Goal: Communication & Community: Answer question/provide support

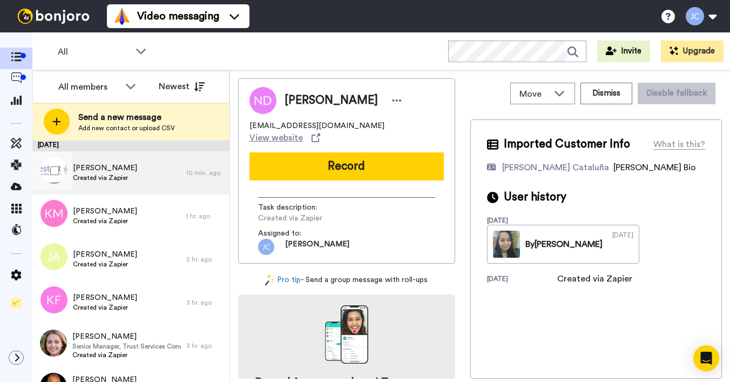
click at [115, 172] on span "[PERSON_NAME]" at bounding box center [105, 168] width 64 height 11
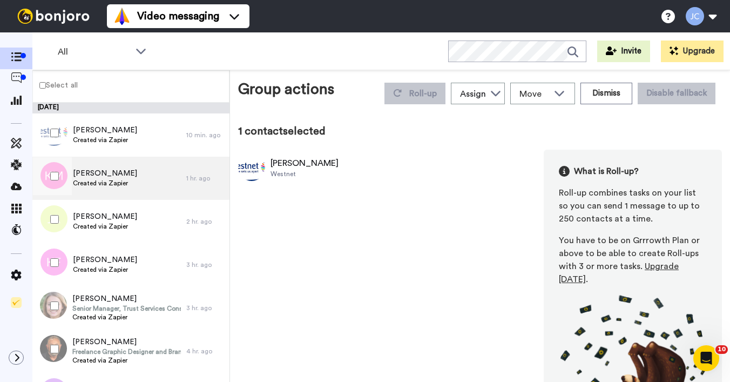
click at [110, 178] on span "[PERSON_NAME]" at bounding box center [105, 173] width 64 height 11
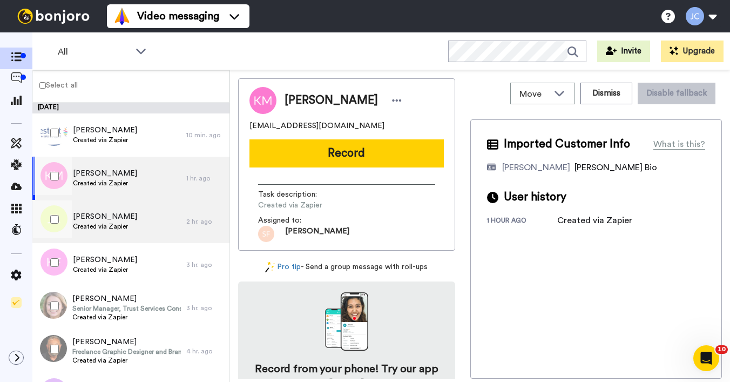
click at [95, 219] on span "[PERSON_NAME]" at bounding box center [105, 216] width 64 height 11
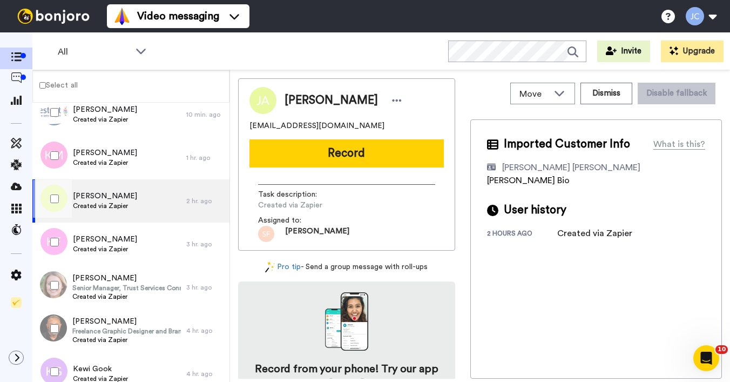
scroll to position [23, 0]
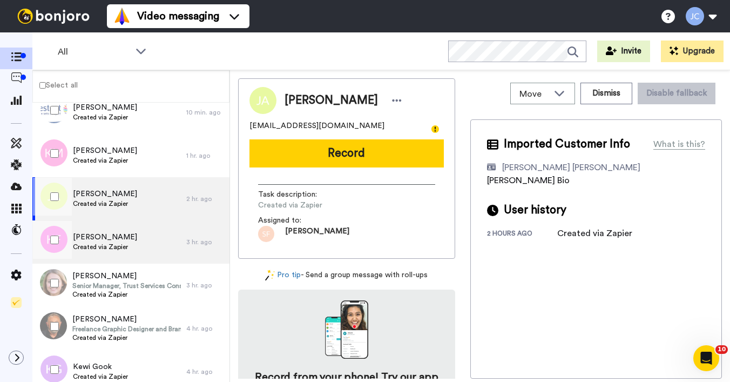
click at [94, 241] on span "[PERSON_NAME]" at bounding box center [105, 237] width 64 height 11
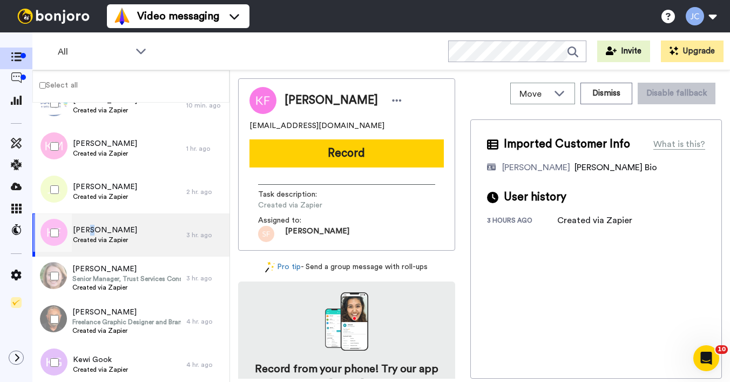
scroll to position [87, 0]
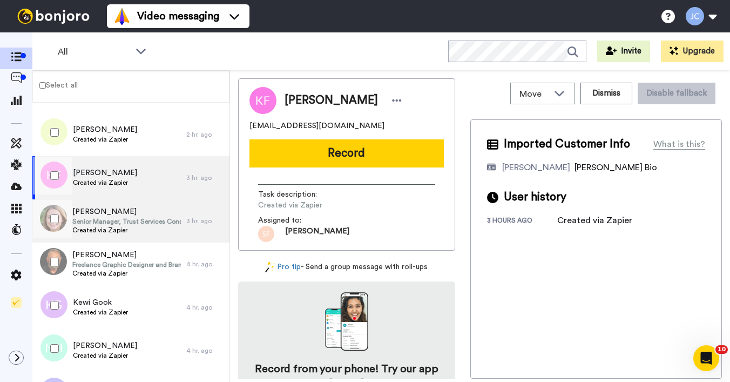
click at [92, 222] on span "Senior Manager, Trust Services Consultant" at bounding box center [126, 221] width 109 height 9
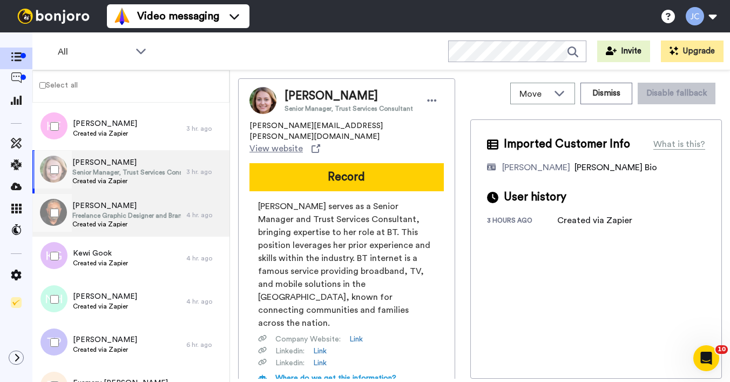
scroll to position [160, 0]
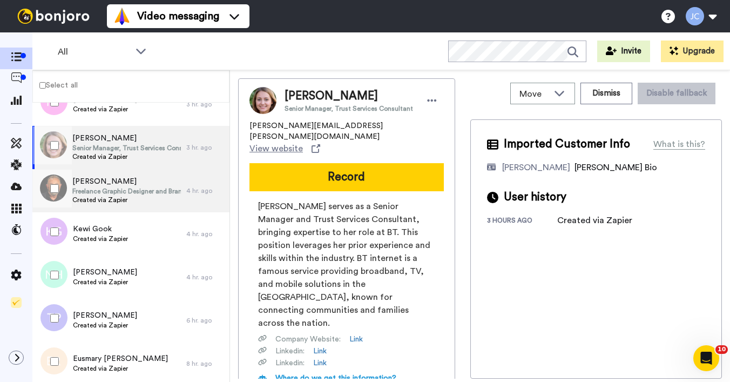
click at [104, 190] on span "Freelance Graphic Designer and Brand Specialist" at bounding box center [126, 191] width 109 height 9
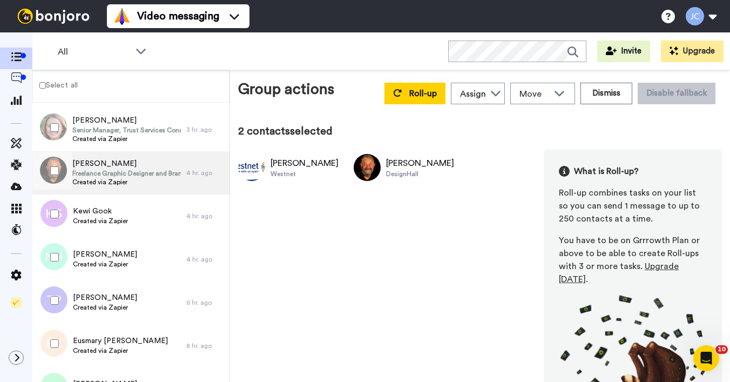
scroll to position [206, 0]
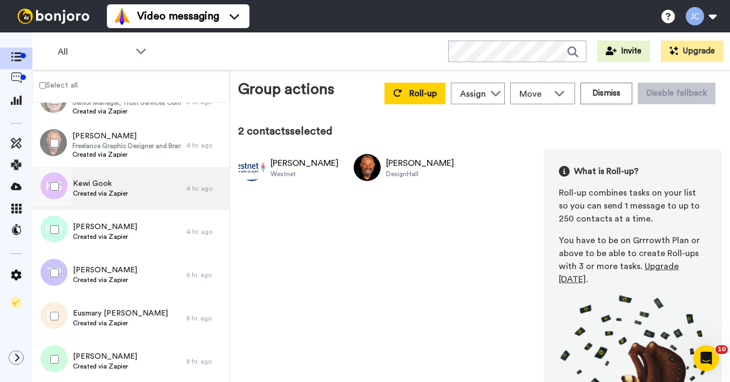
click at [105, 182] on span "Kewi Gook" at bounding box center [100, 183] width 55 height 11
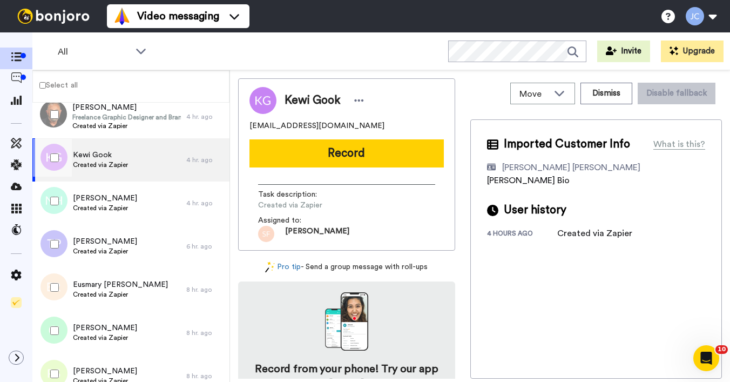
scroll to position [249, 0]
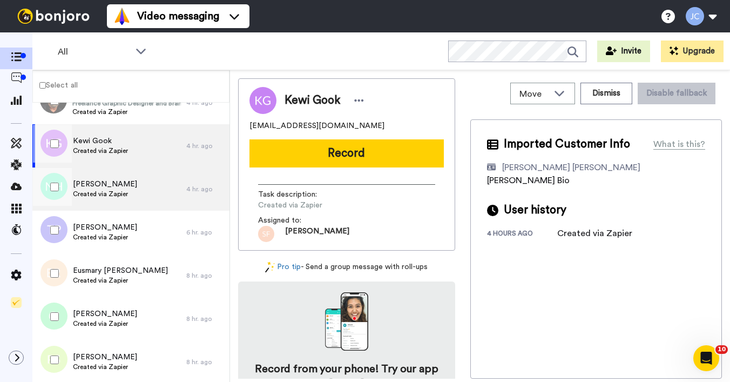
click at [106, 182] on span "Natalie Haselden" at bounding box center [105, 184] width 64 height 11
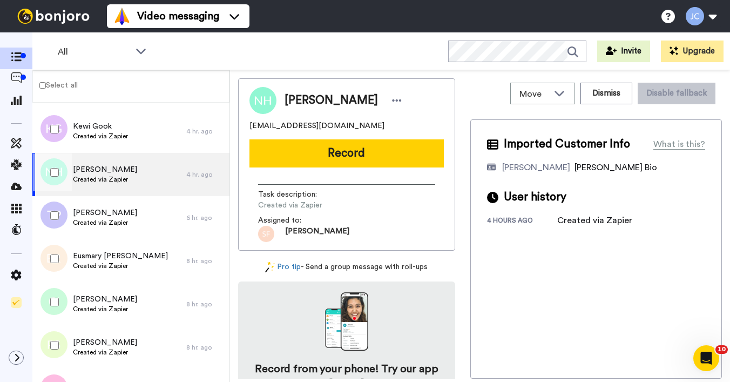
scroll to position [314, 0]
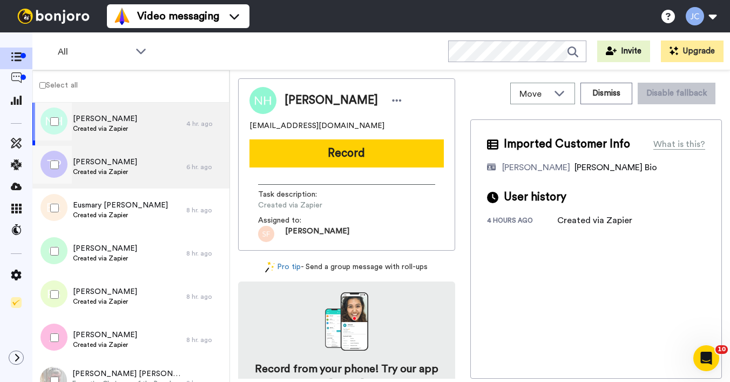
click at [106, 182] on div "Thomas Parr Created via Zapier" at bounding box center [109, 166] width 154 height 43
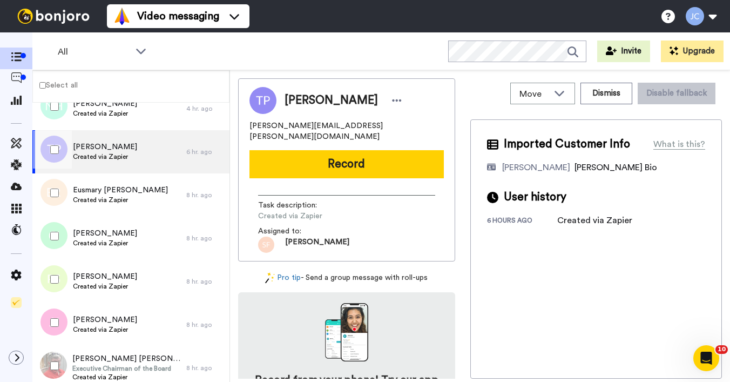
scroll to position [352, 0]
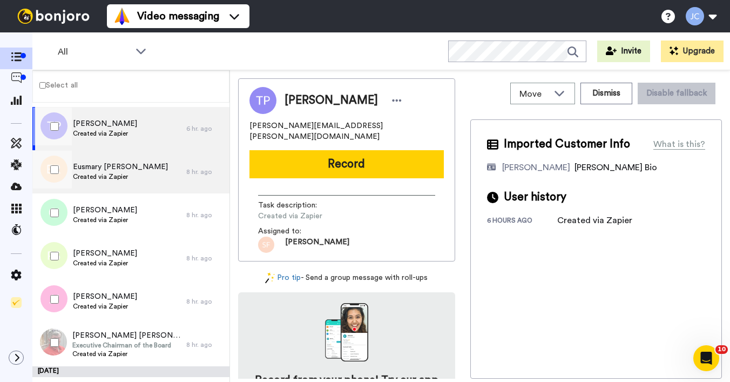
click at [108, 178] on span "Created via Zapier" at bounding box center [120, 176] width 95 height 9
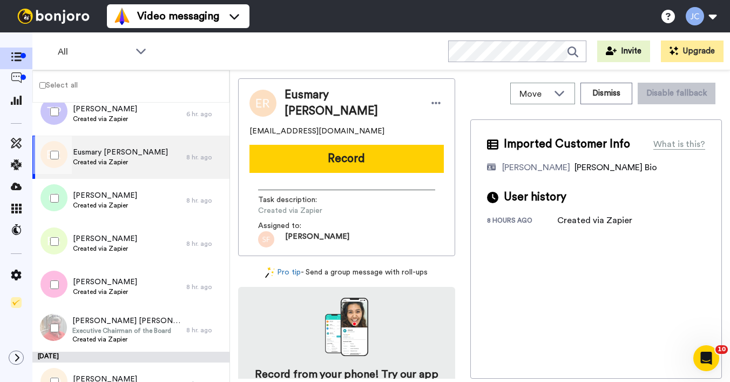
scroll to position [390, 0]
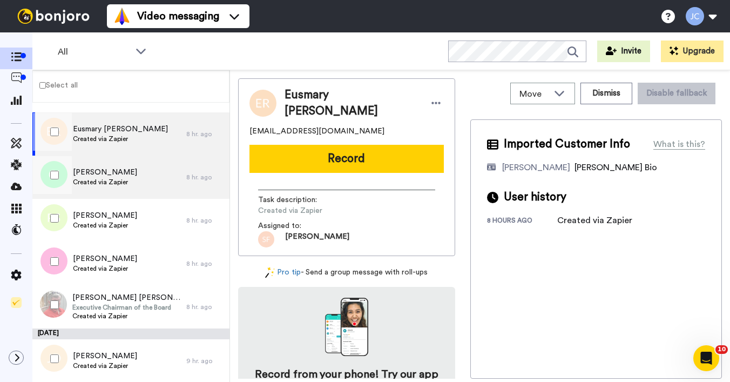
click at [108, 178] on span "Created via Zapier" at bounding box center [105, 182] width 64 height 9
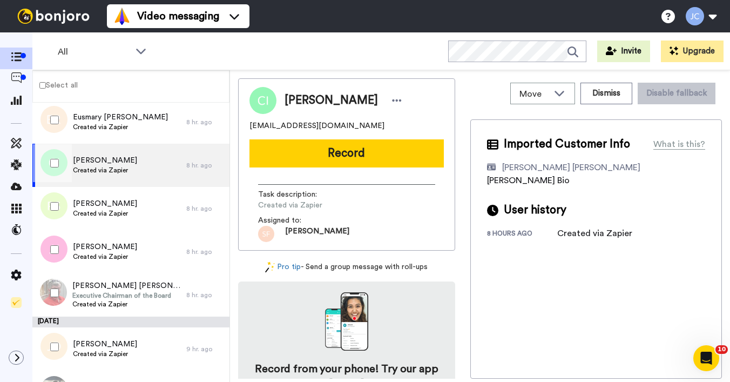
scroll to position [453, 0]
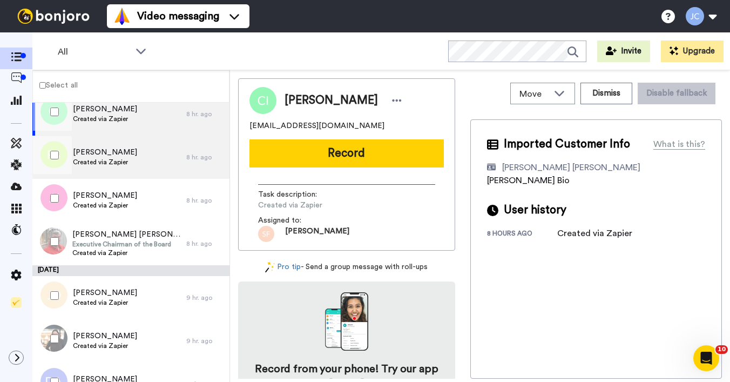
click at [115, 162] on span "Created via Zapier" at bounding box center [105, 162] width 64 height 9
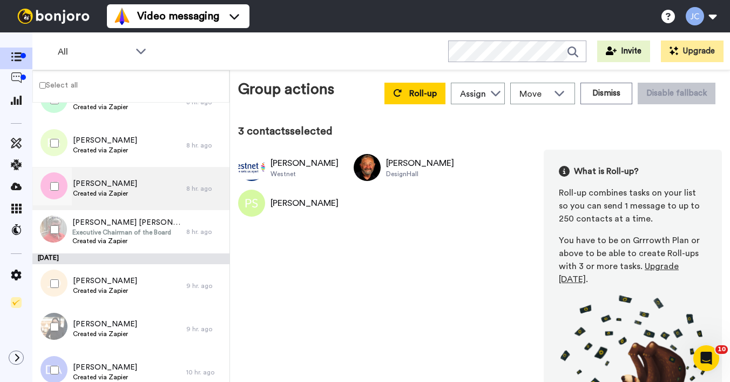
scroll to position [504, 0]
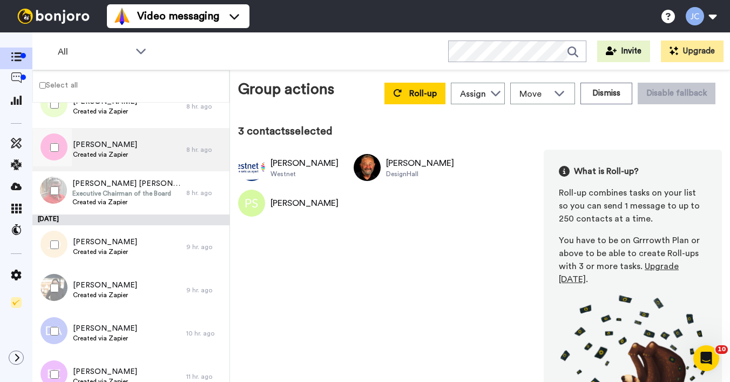
click at [103, 159] on div "Jennifer Jayko Created via Zapier" at bounding box center [105, 149] width 64 height 21
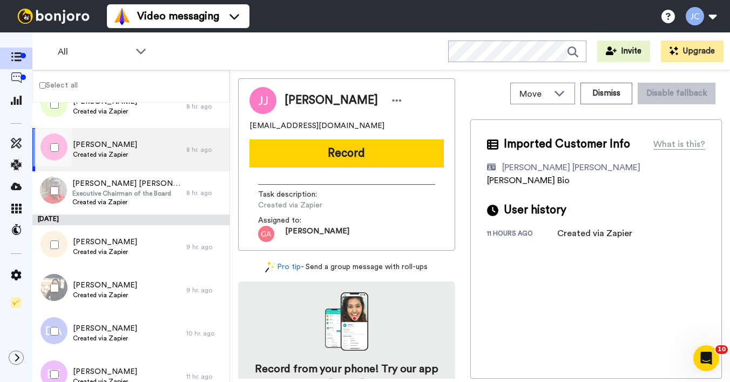
scroll to position [522, 0]
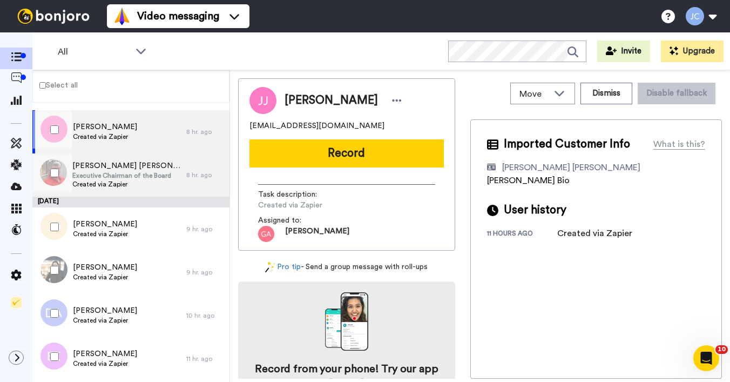
click at [104, 159] on div "George L. Duncan George L. Duncan Executive Chairman of the Board Created via Z…" at bounding box center [109, 174] width 154 height 43
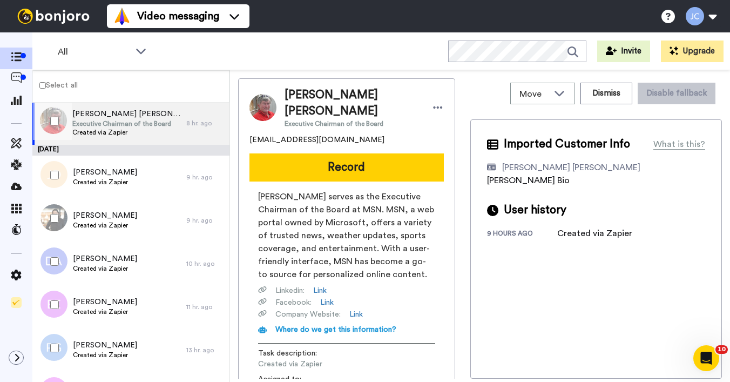
scroll to position [613, 0]
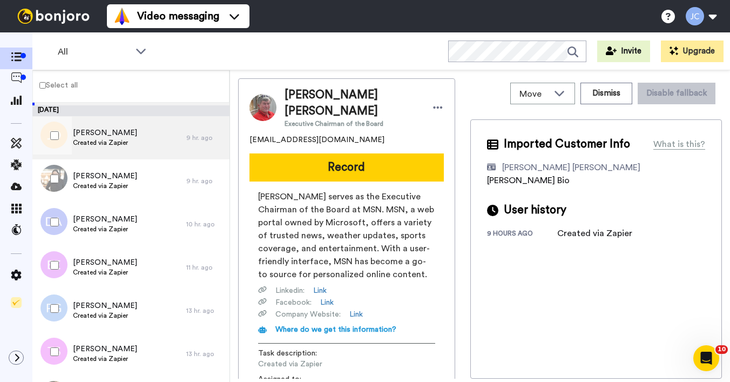
click at [123, 143] on span "Created via Zapier" at bounding box center [105, 142] width 64 height 9
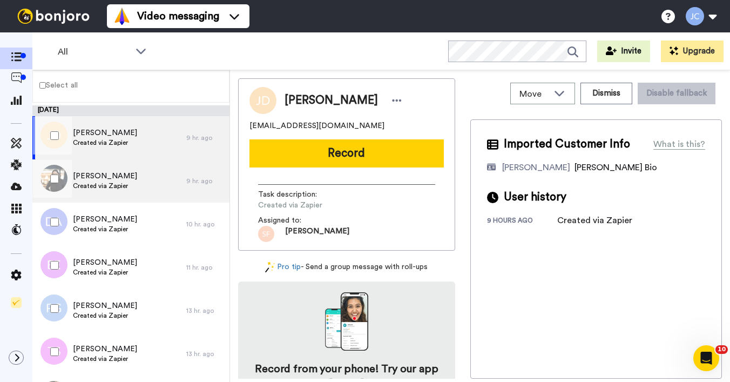
click at [112, 178] on span "Deborah O'Connell" at bounding box center [105, 176] width 64 height 11
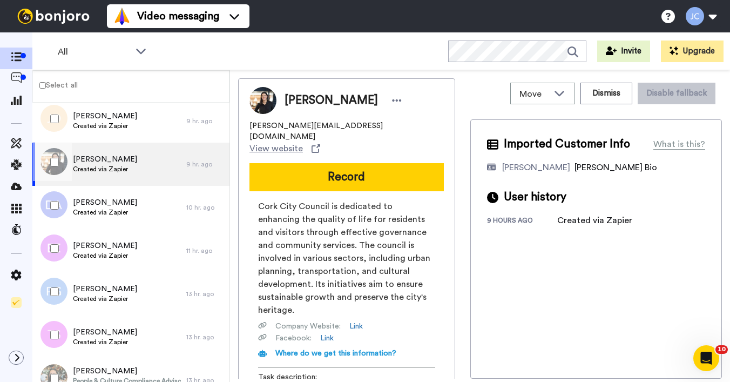
scroll to position [632, 0]
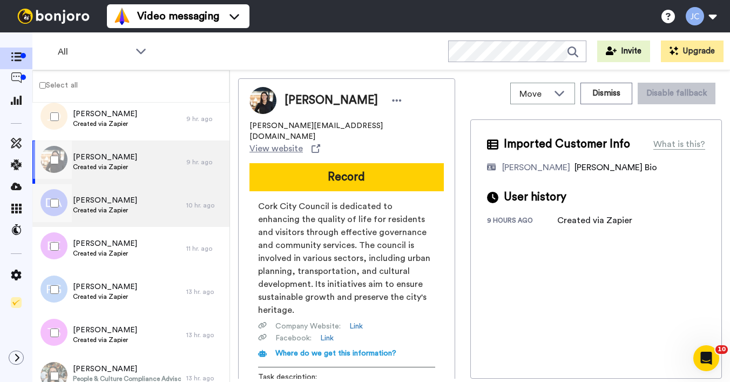
click at [101, 208] on span "Created via Zapier" at bounding box center [105, 210] width 64 height 9
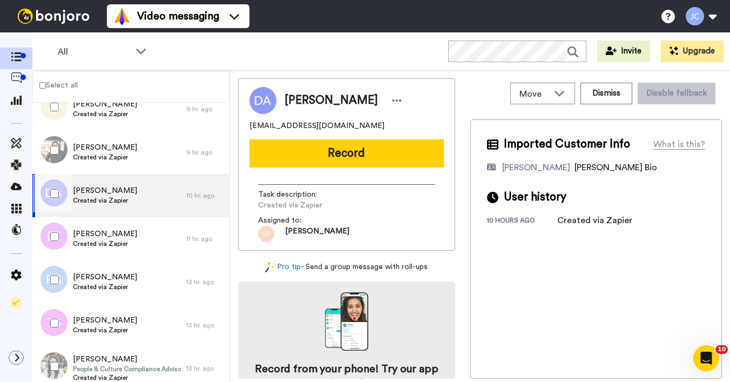
scroll to position [690, 0]
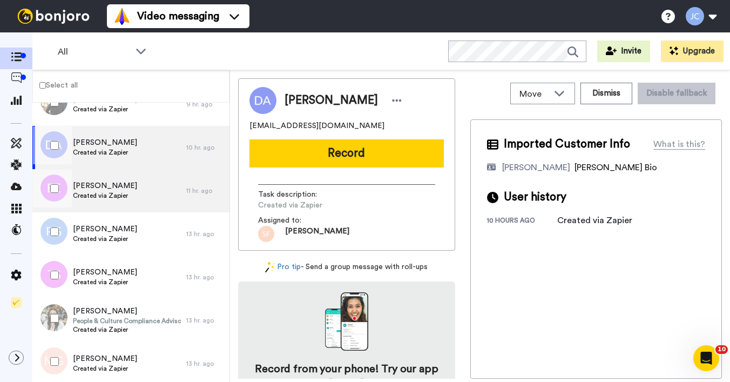
click at [104, 201] on div "Eleanor Evans Created via Zapier" at bounding box center [109, 190] width 154 height 43
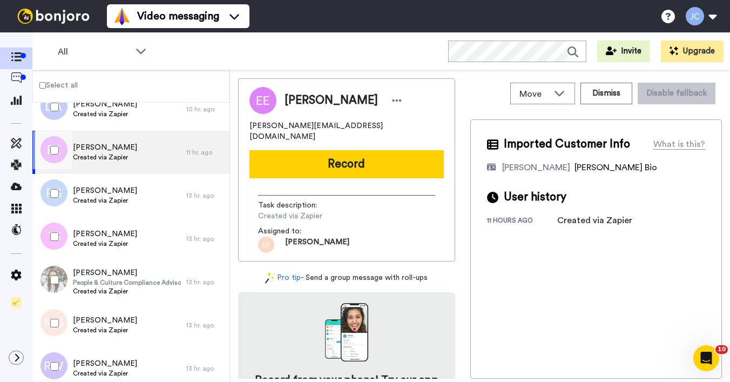
scroll to position [750, 0]
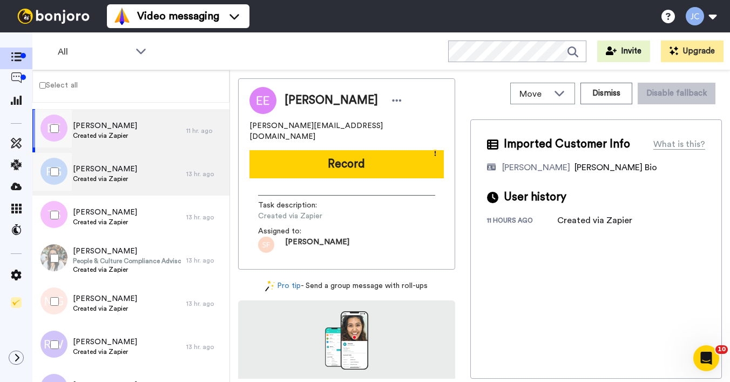
click at [114, 180] on span "Created via Zapier" at bounding box center [105, 179] width 64 height 9
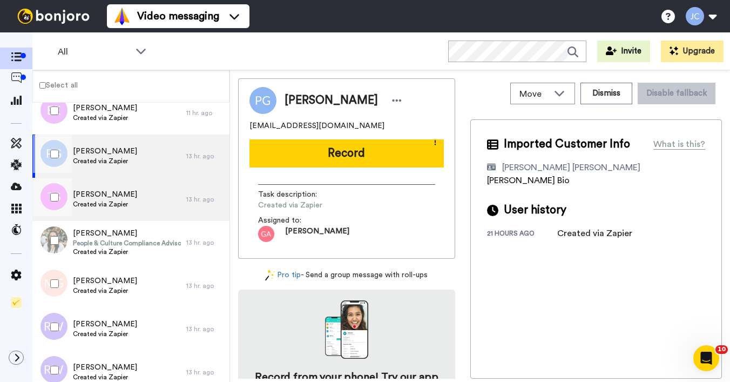
scroll to position [795, 0]
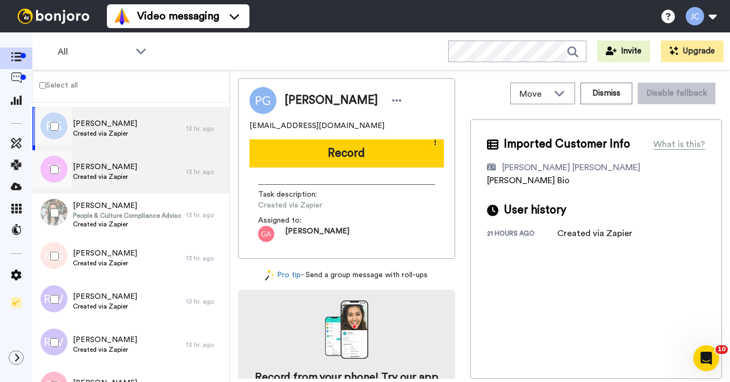
click at [110, 173] on span "Created via Zapier" at bounding box center [105, 176] width 64 height 9
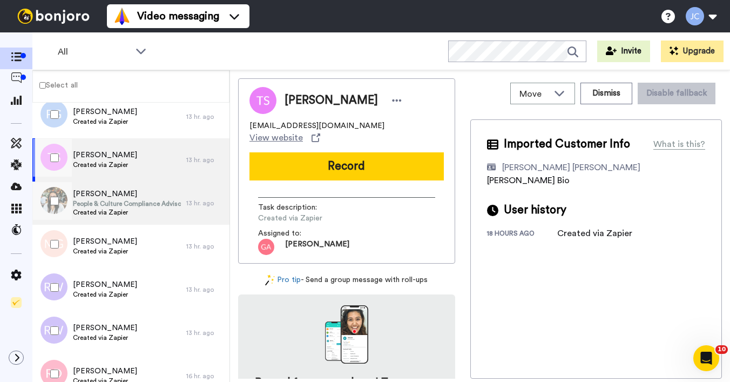
scroll to position [835, 0]
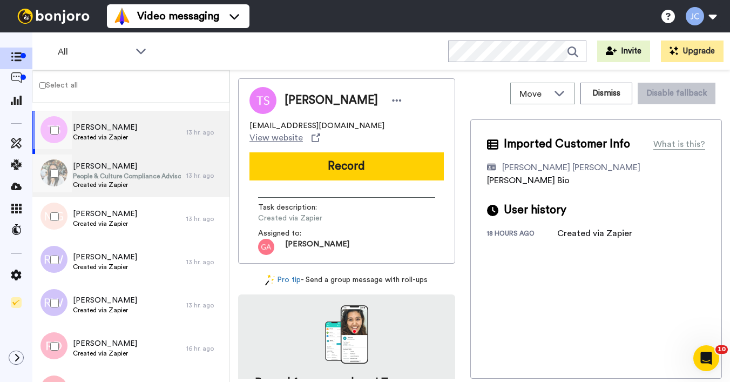
click at [110, 174] on span "People & Culture Compliance Advisor" at bounding box center [127, 176] width 108 height 9
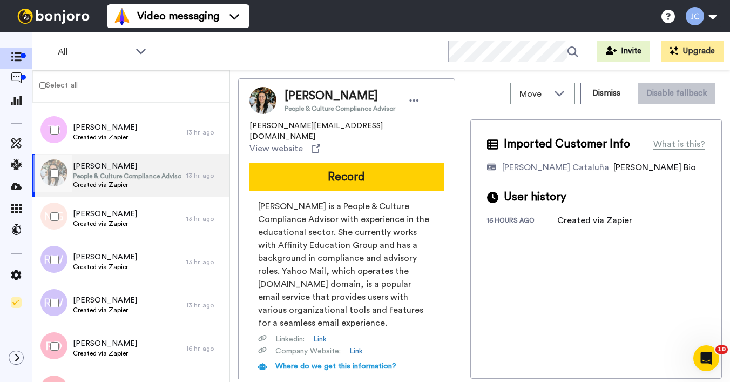
scroll to position [837, 0]
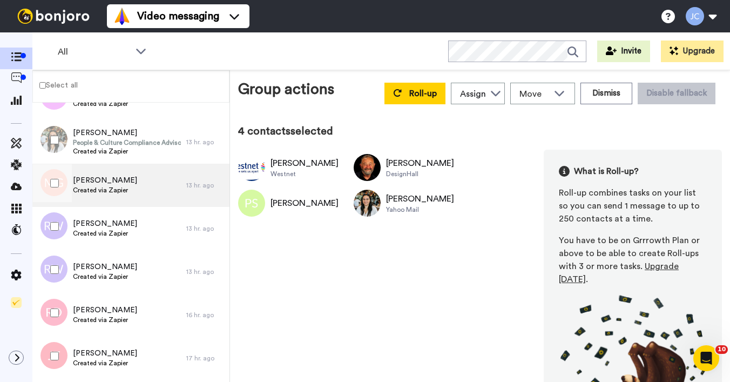
scroll to position [870, 0]
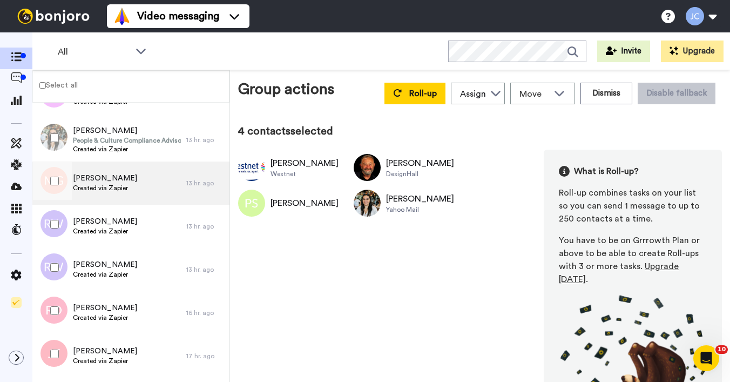
click at [105, 176] on span "Mikayla Gatland" at bounding box center [105, 178] width 64 height 11
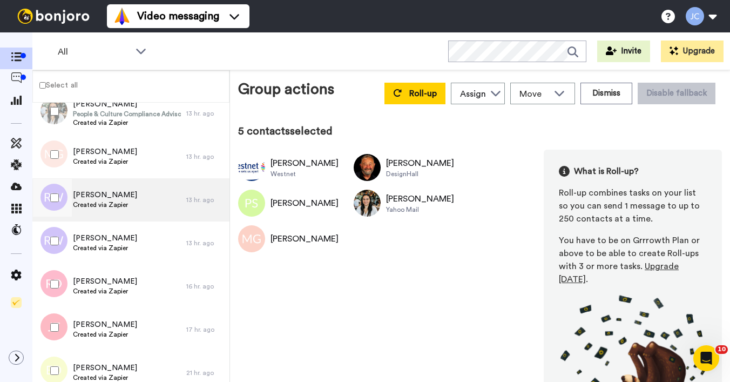
scroll to position [911, 0]
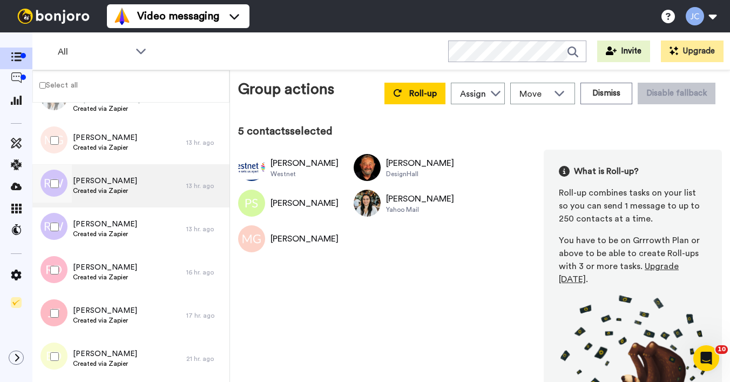
click at [123, 185] on span "Rick Wauchter" at bounding box center [105, 181] width 64 height 11
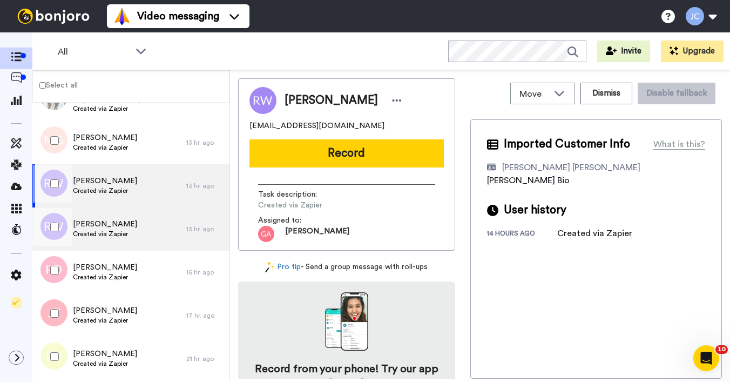
click at [110, 232] on span "Created via Zapier" at bounding box center [105, 234] width 64 height 9
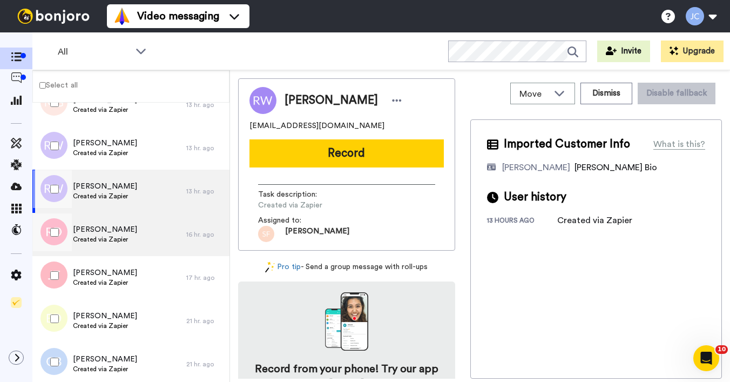
scroll to position [951, 0]
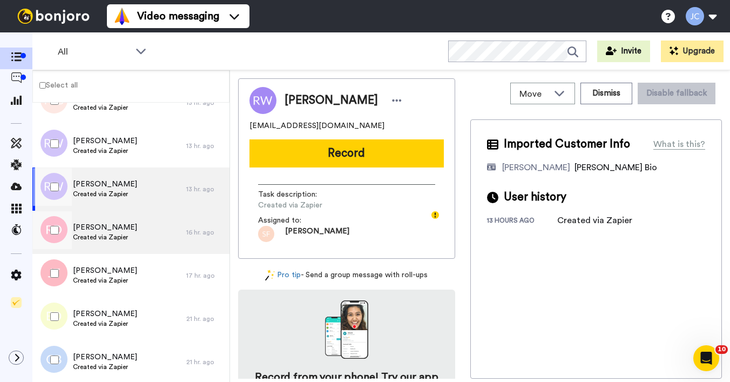
click at [106, 222] on span "Regina Dunn" at bounding box center [105, 227] width 64 height 11
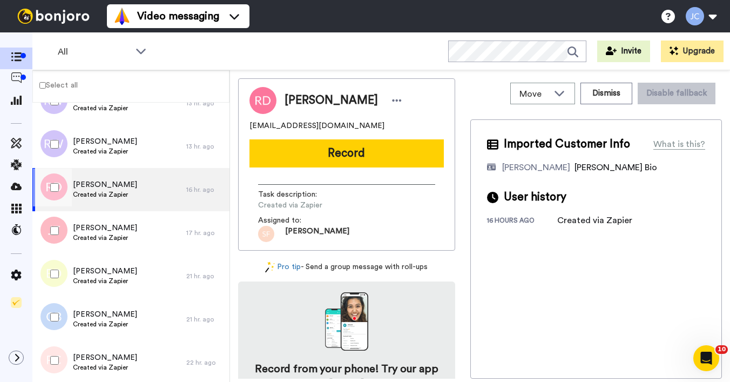
scroll to position [1028, 0]
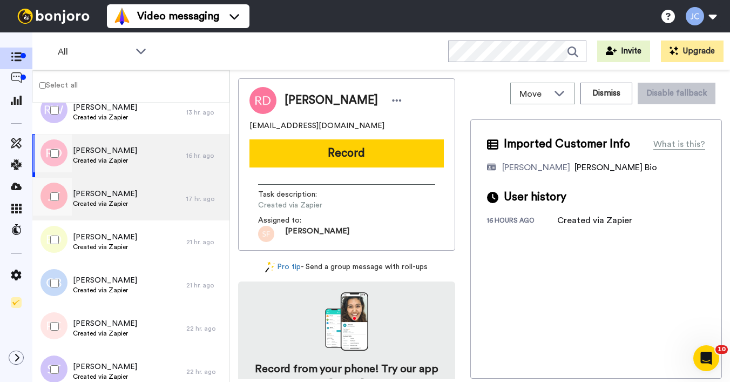
click at [103, 204] on span "Created via Zapier" at bounding box center [105, 203] width 64 height 9
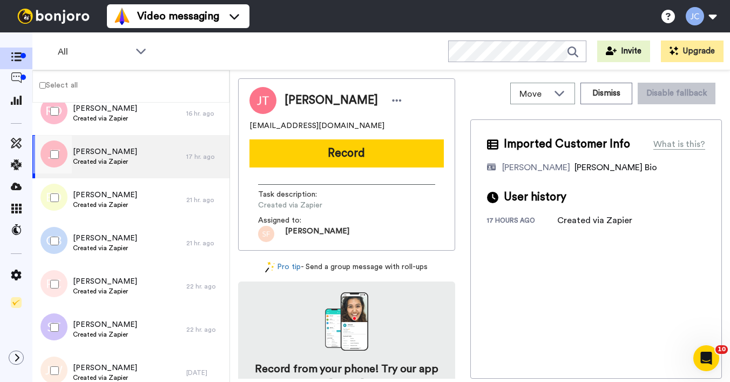
scroll to position [1104, 0]
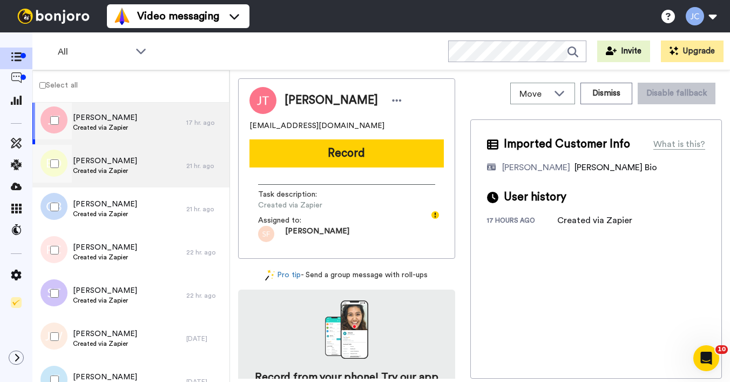
click at [108, 175] on span "Created via Zapier" at bounding box center [105, 170] width 64 height 9
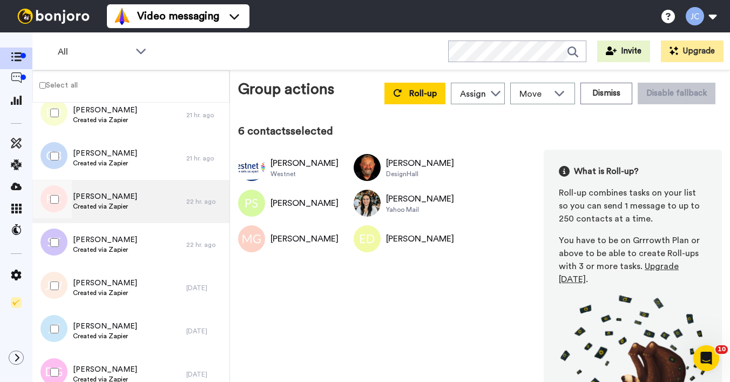
scroll to position [1188, 0]
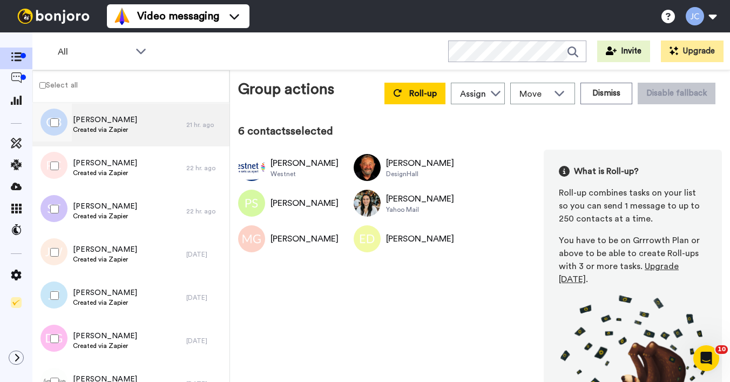
click at [97, 138] on div "Caleb Brewer Created via Zapier" at bounding box center [109, 124] width 154 height 43
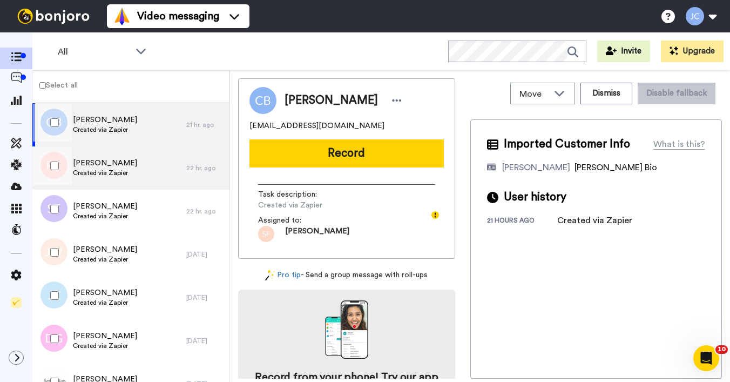
click at [91, 167] on span "Paula Cameron" at bounding box center [105, 163] width 64 height 11
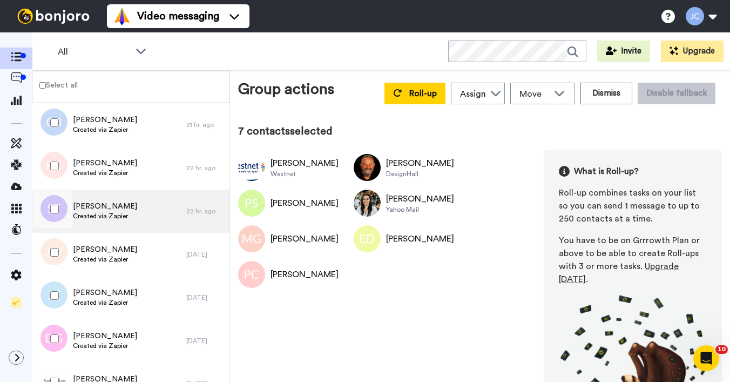
click at [96, 212] on span "Created via Zapier" at bounding box center [105, 216] width 64 height 9
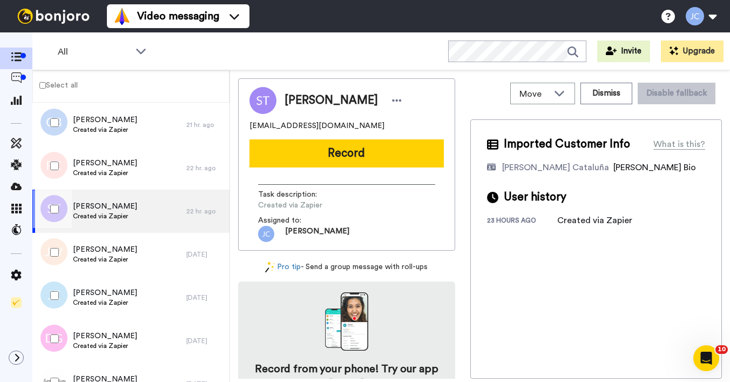
click at [56, 204] on div at bounding box center [52, 209] width 39 height 38
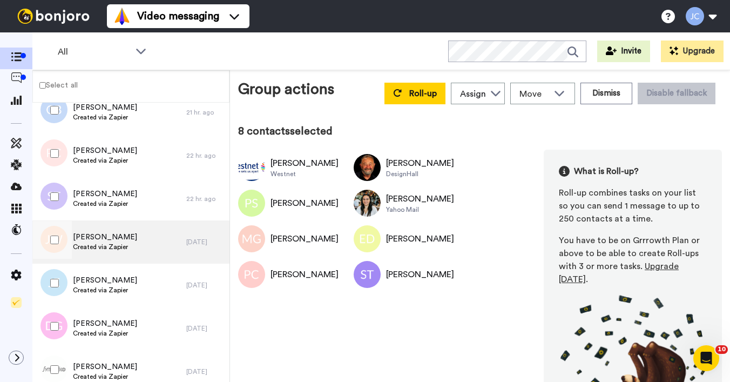
scroll to position [1239, 0]
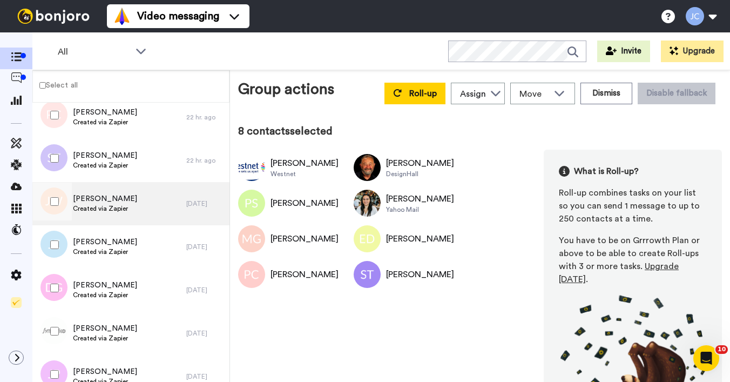
click at [106, 210] on span "Created via Zapier" at bounding box center [105, 208] width 64 height 9
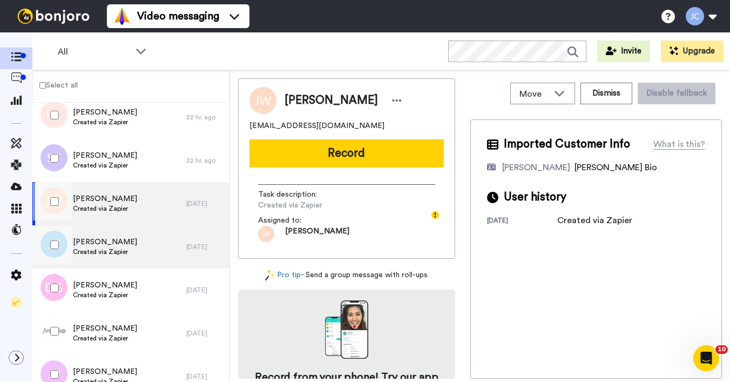
click at [97, 253] on span "Created via Zapier" at bounding box center [105, 251] width 64 height 9
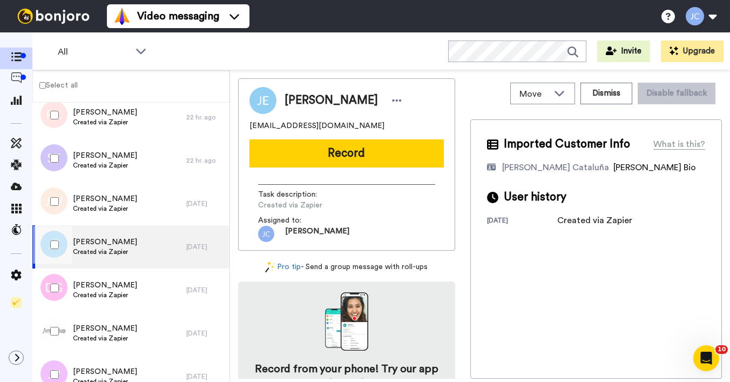
click at [57, 240] on div at bounding box center [52, 245] width 39 height 38
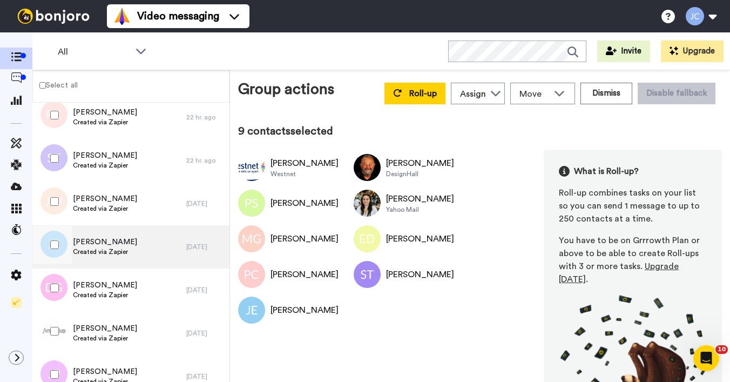
scroll to position [1316, 0]
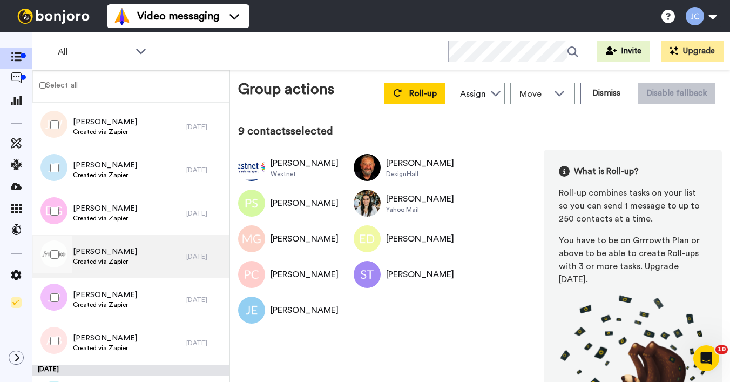
click at [94, 245] on div "George Jones Created via Zapier" at bounding box center [109, 256] width 154 height 43
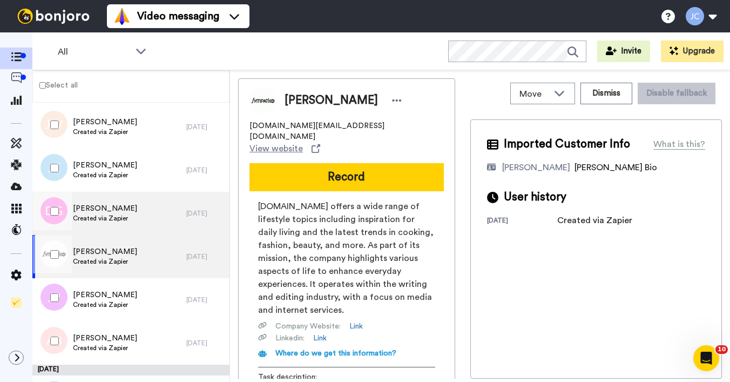
click at [96, 215] on span "Created via Zapier" at bounding box center [105, 218] width 64 height 9
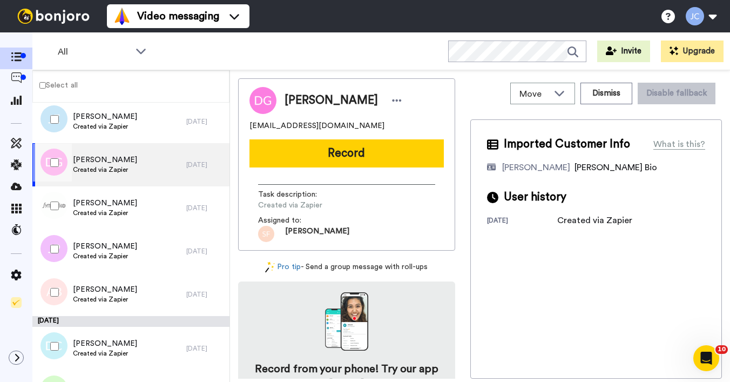
scroll to position [1366, 0]
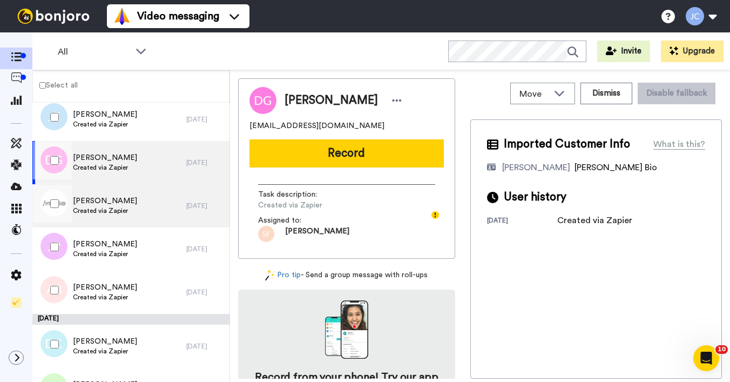
click at [99, 222] on div "George Jones Created via Zapier" at bounding box center [109, 205] width 154 height 43
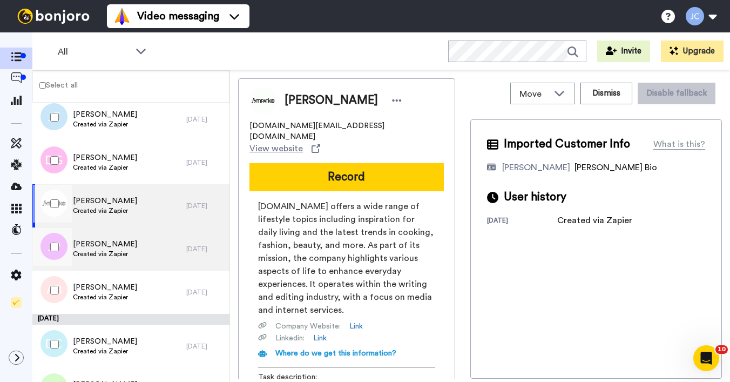
click at [95, 251] on span "Created via Zapier" at bounding box center [105, 254] width 64 height 9
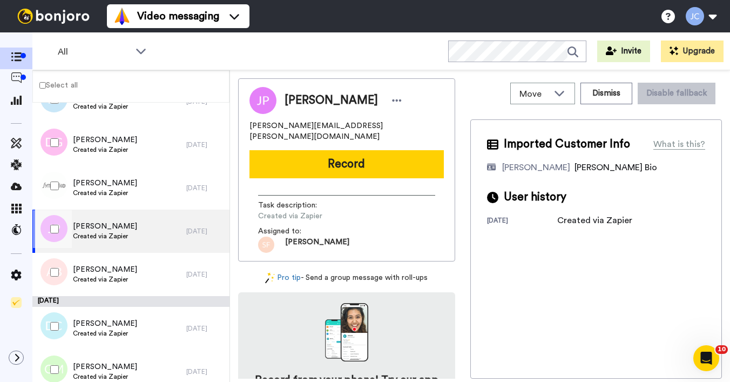
scroll to position [1425, 0]
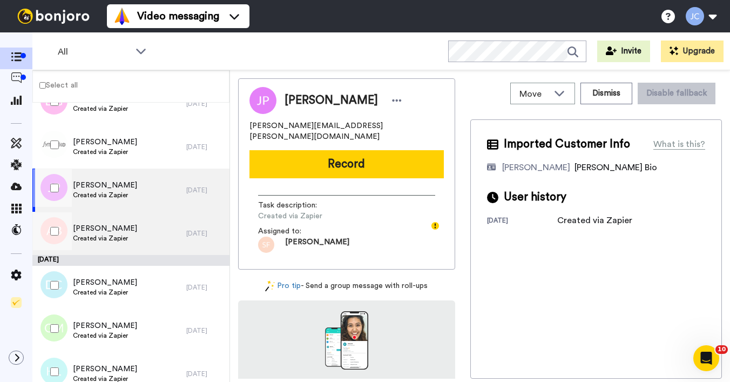
click at [101, 236] on span "Created via Zapier" at bounding box center [105, 238] width 64 height 9
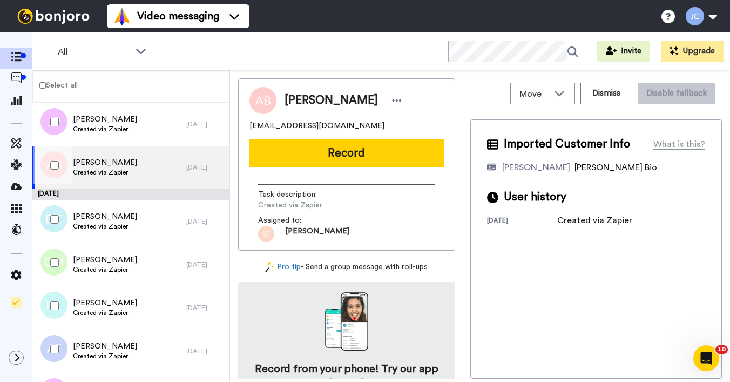
scroll to position [1493, 0]
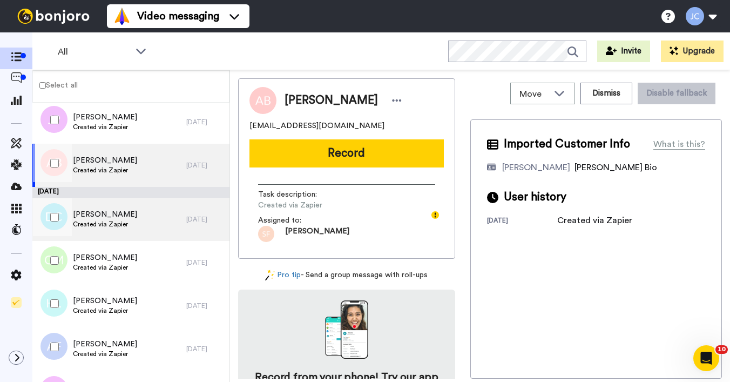
click at [100, 228] on span "Created via Zapier" at bounding box center [105, 224] width 64 height 9
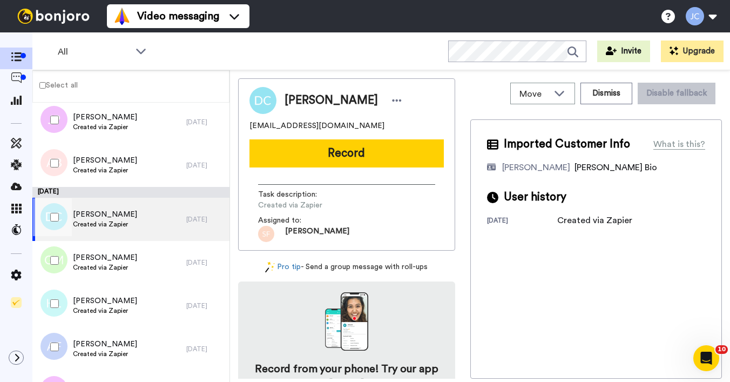
scroll to position [1514, 0]
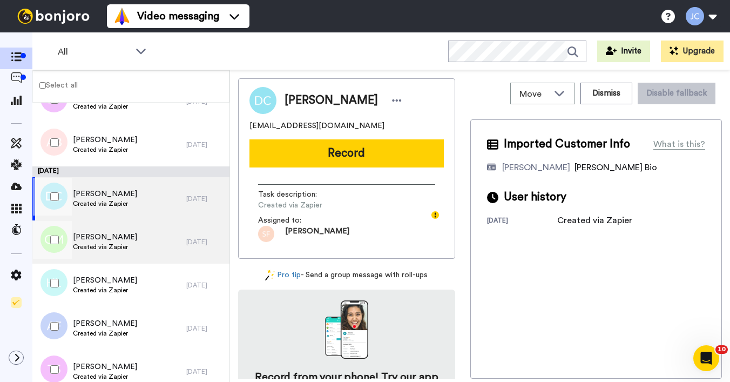
click at [100, 241] on span "Gloria Maestas" at bounding box center [105, 237] width 64 height 11
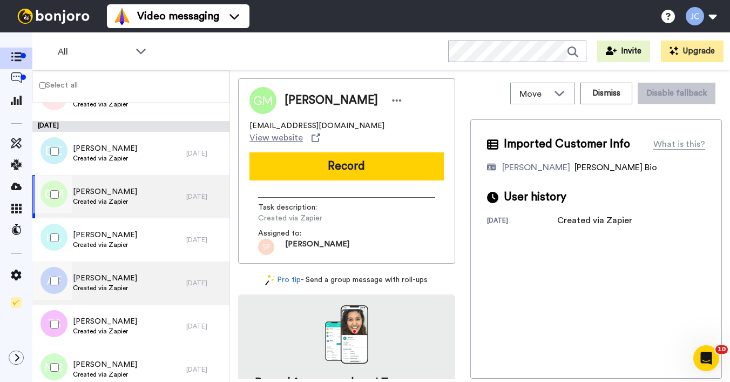
scroll to position [1593, 0]
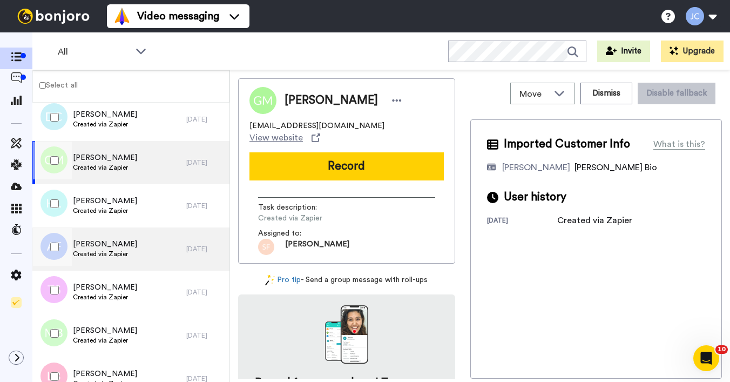
click at [100, 234] on div "Auriel Ford Created via Zapier" at bounding box center [109, 248] width 154 height 43
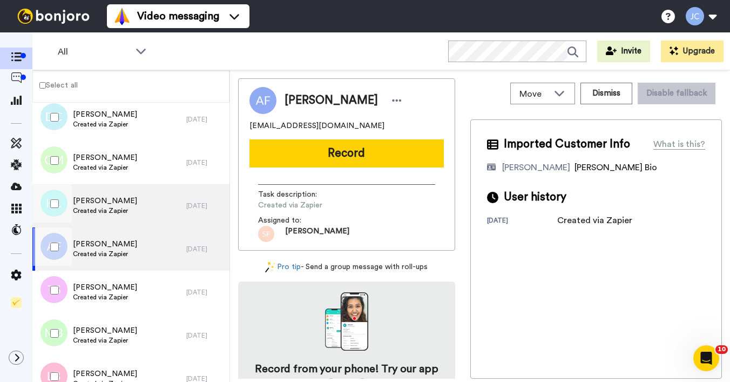
click at [101, 204] on span "Hailey Lareau" at bounding box center [105, 201] width 64 height 11
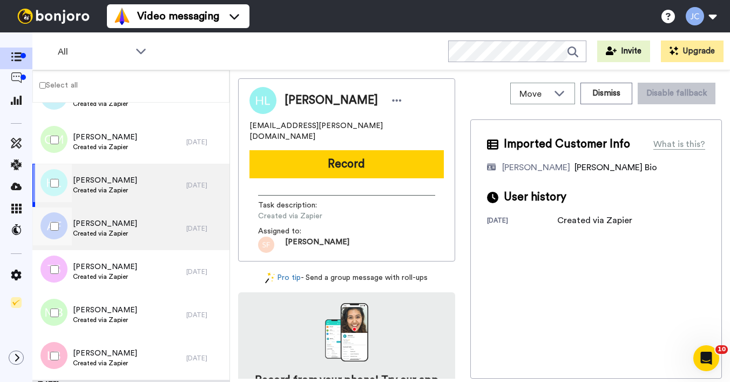
scroll to position [1630, 0]
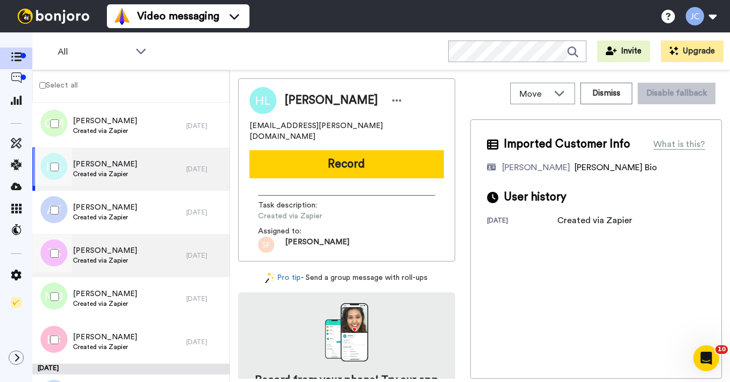
click at [98, 258] on span "Created via Zapier" at bounding box center [105, 260] width 64 height 9
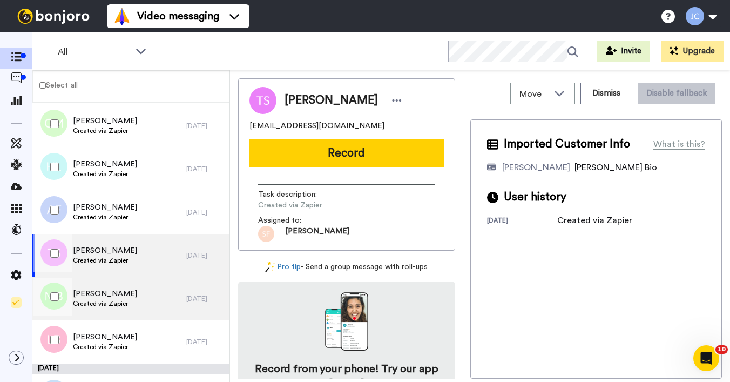
click at [117, 290] on span "Mark Boyer" at bounding box center [105, 294] width 64 height 11
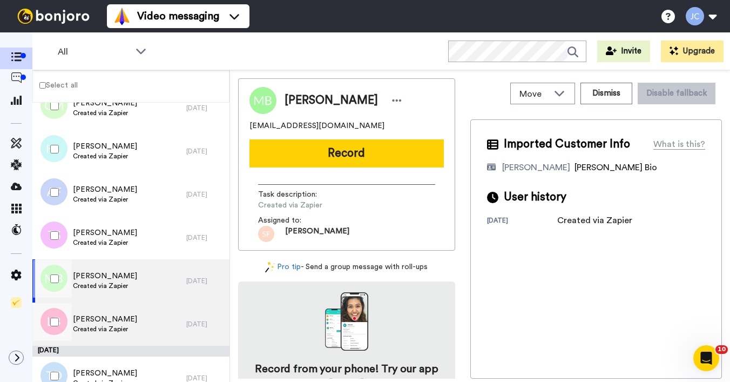
scroll to position [1675, 0]
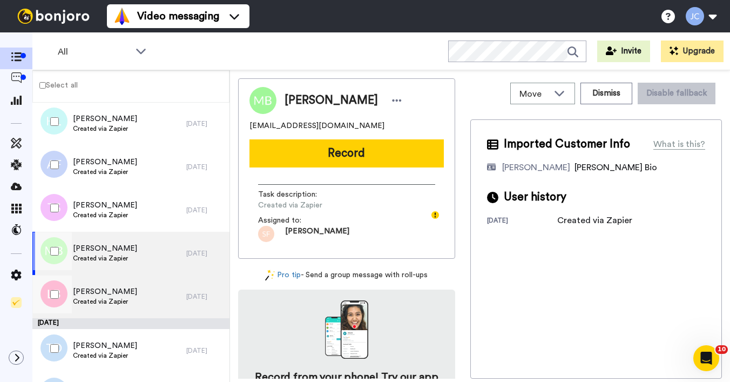
click at [110, 291] on span "Larry Booker" at bounding box center [105, 291] width 64 height 11
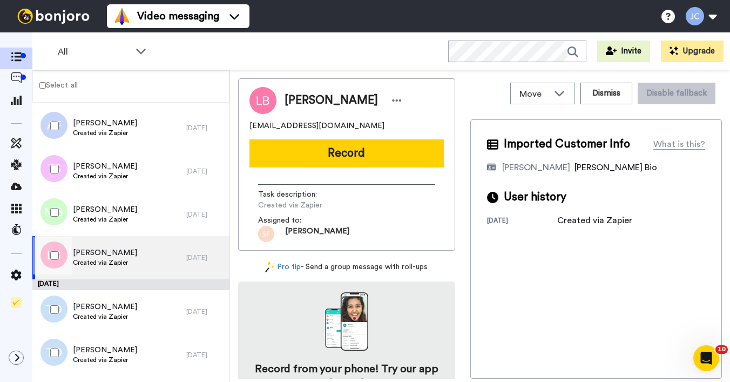
scroll to position [1742, 0]
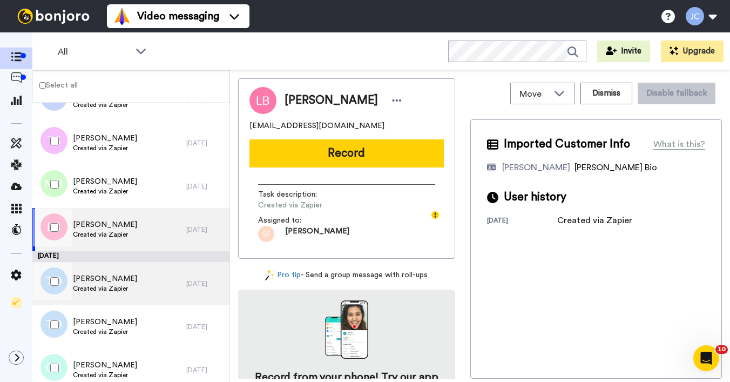
click at [111, 290] on span "Created via Zapier" at bounding box center [105, 288] width 64 height 9
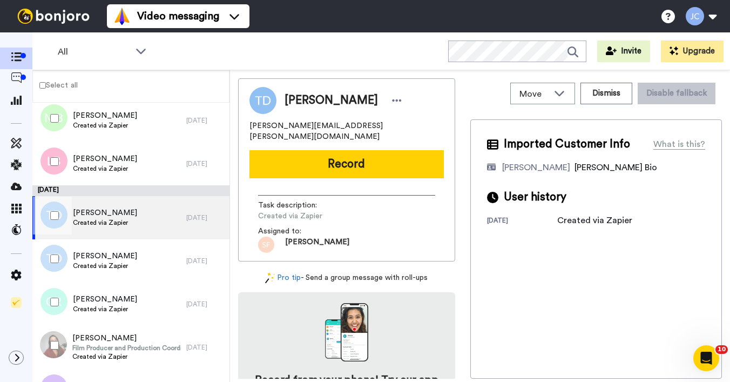
scroll to position [1842, 0]
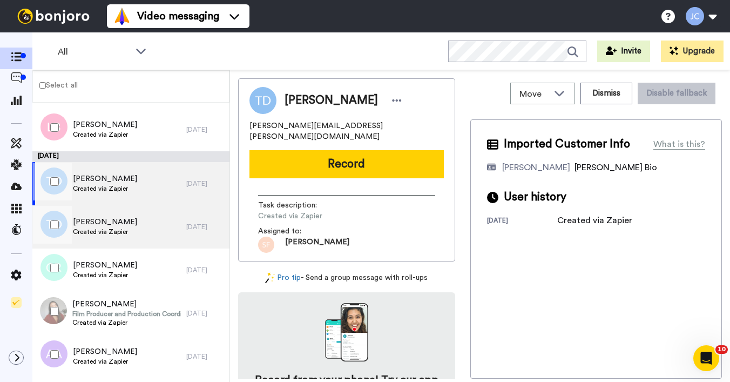
click at [93, 230] on span "Created via Zapier" at bounding box center [105, 231] width 64 height 9
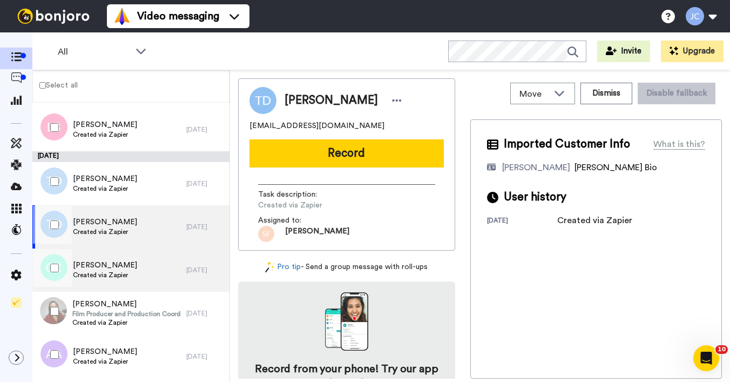
click at [99, 278] on span "Created via Zapier" at bounding box center [105, 275] width 64 height 9
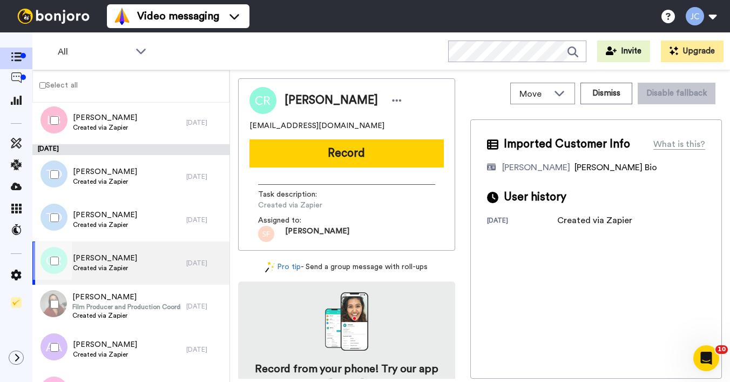
scroll to position [1866, 0]
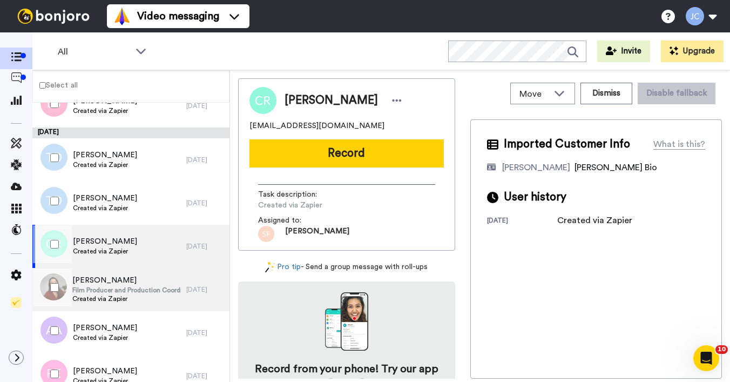
click at [100, 277] on span "Sherlene Ding" at bounding box center [126, 280] width 109 height 11
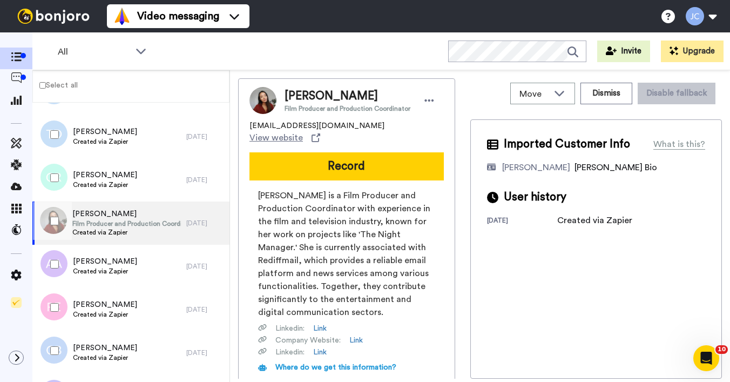
scroll to position [1985, 0]
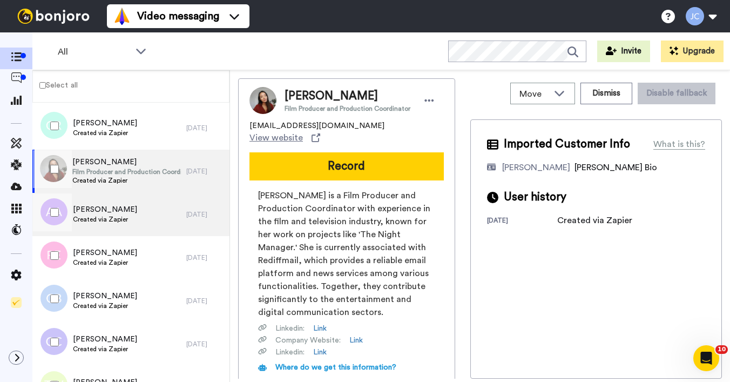
click at [110, 235] on div "Arie Anderson Created via Zapier" at bounding box center [109, 214] width 154 height 43
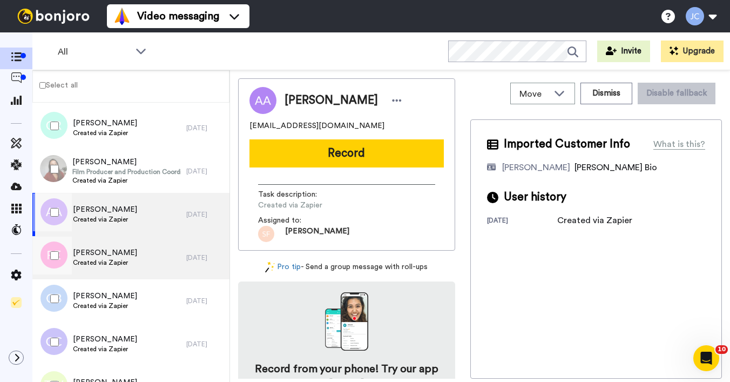
click at [105, 261] on span "Created via Zapier" at bounding box center [105, 262] width 64 height 9
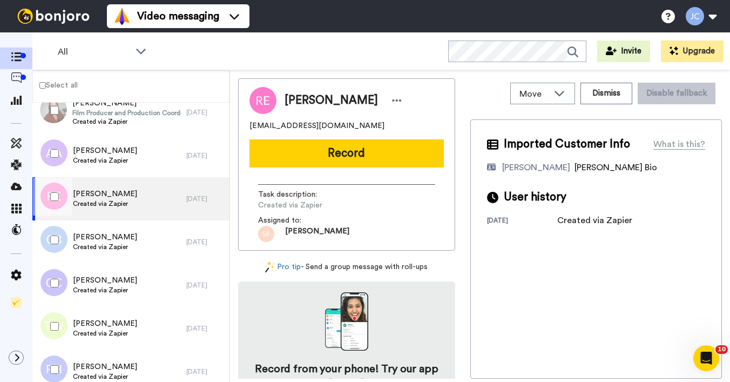
scroll to position [2046, 0]
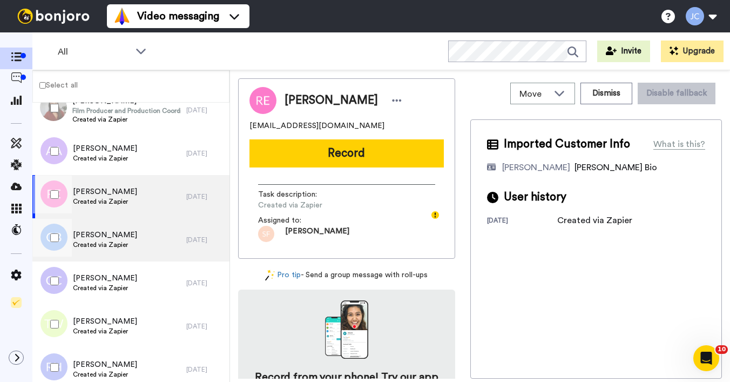
click at [108, 252] on div "CHRIS BENNETT Created via Zapier" at bounding box center [109, 239] width 154 height 43
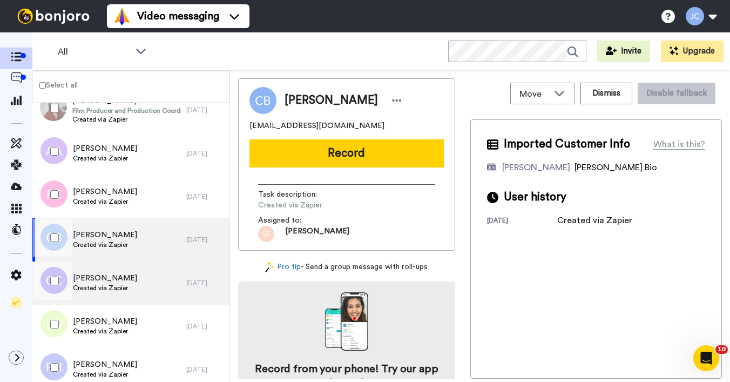
click at [99, 282] on span "Carol Cummings" at bounding box center [105, 278] width 64 height 11
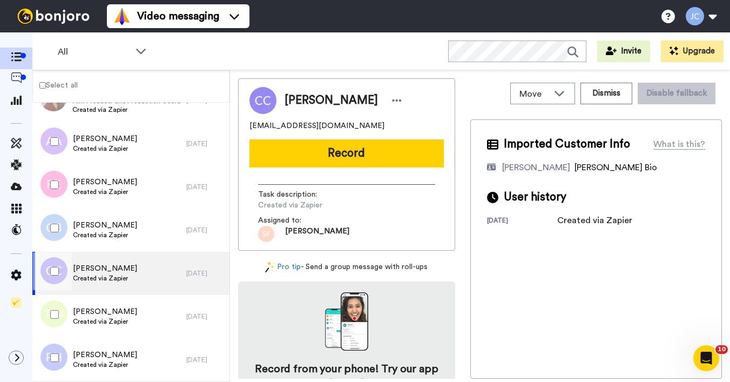
scroll to position [2069, 0]
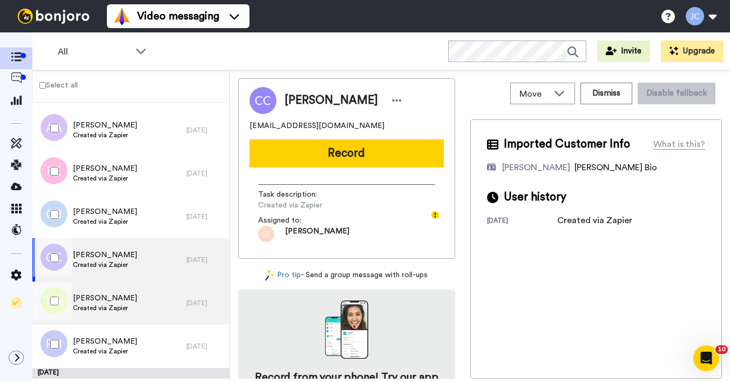
click at [97, 299] on span "Terance Williams" at bounding box center [105, 298] width 64 height 11
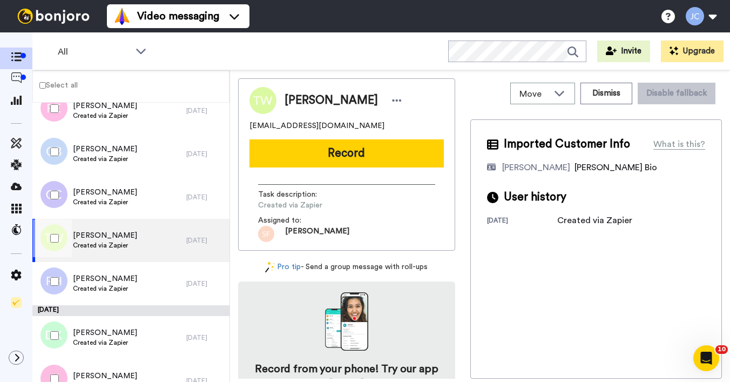
scroll to position [2134, 0]
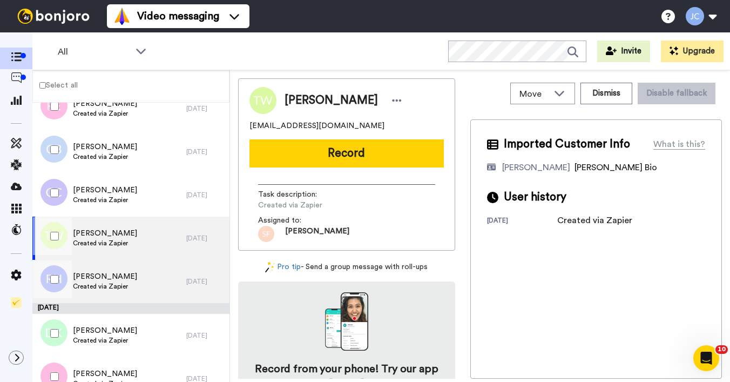
click at [102, 283] on span "Created via Zapier" at bounding box center [105, 286] width 64 height 9
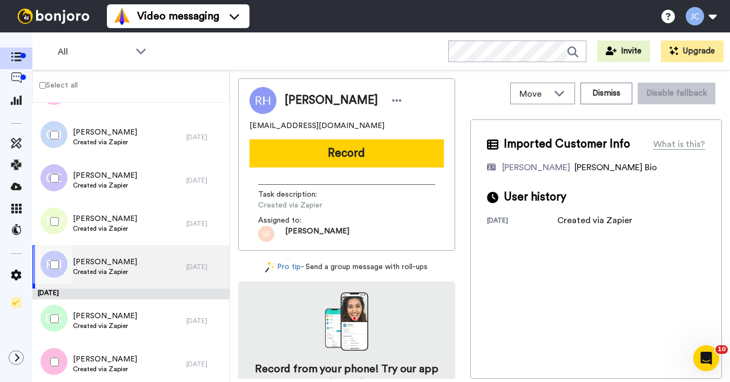
scroll to position [2206, 0]
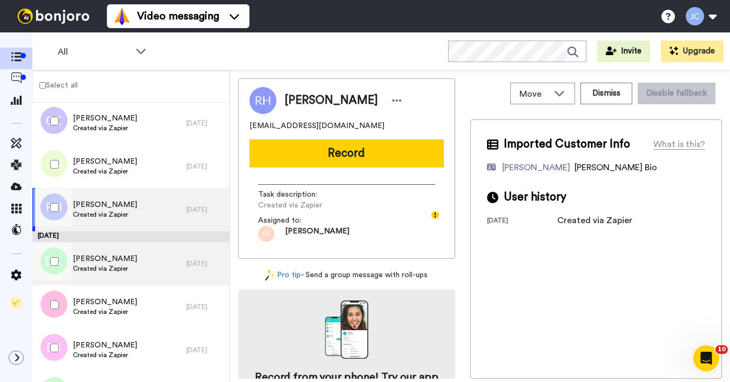
click at [105, 266] on span "Created via Zapier" at bounding box center [105, 268] width 64 height 9
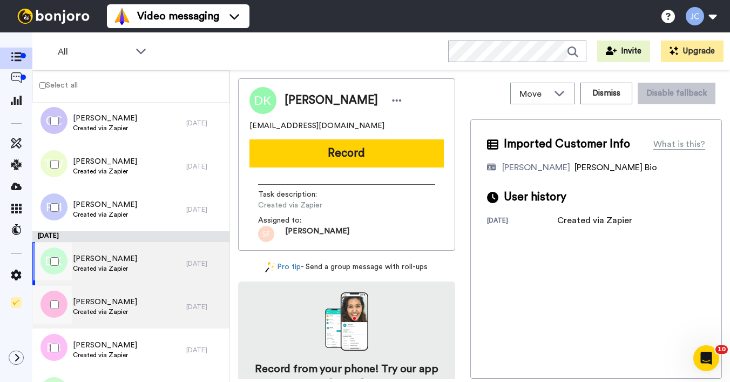
click at [96, 301] on span "Jason Jones" at bounding box center [105, 302] width 64 height 11
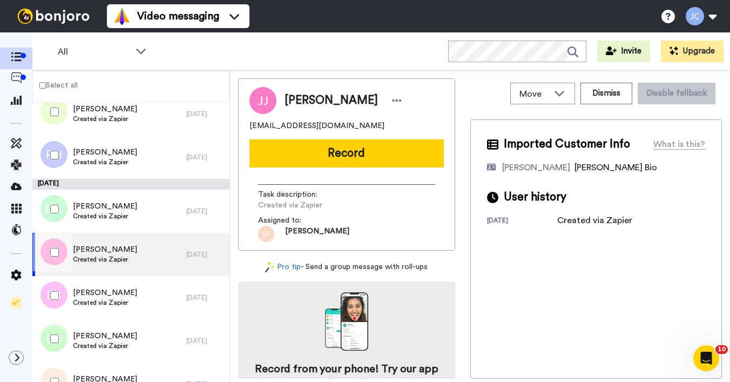
scroll to position [2260, 0]
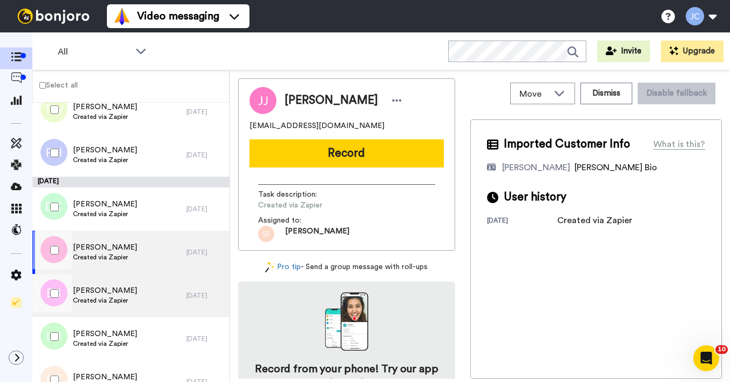
click at [99, 294] on span "Eric Buechel" at bounding box center [105, 290] width 64 height 11
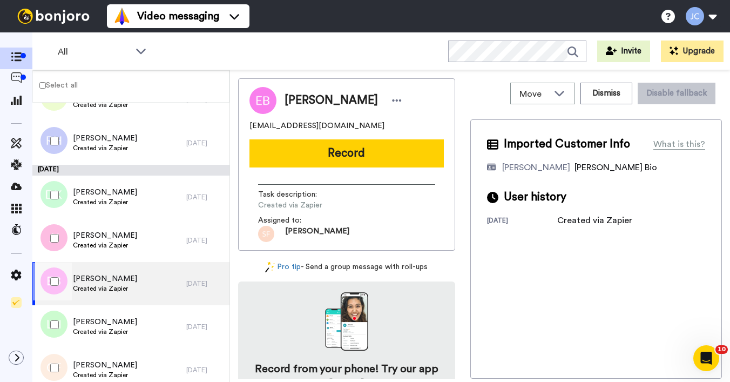
scroll to position [2306, 0]
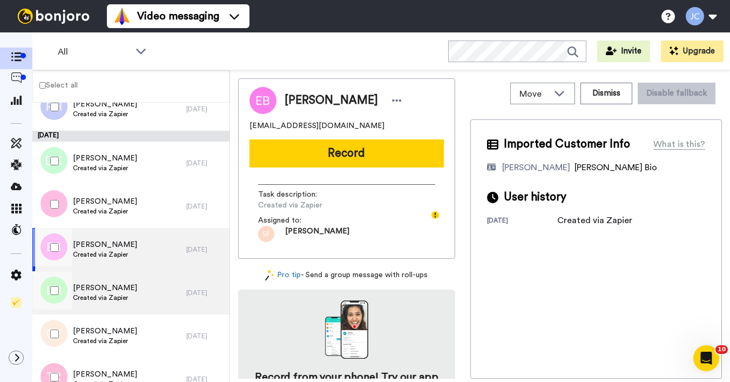
click at [99, 294] on span "Created via Zapier" at bounding box center [105, 297] width 64 height 9
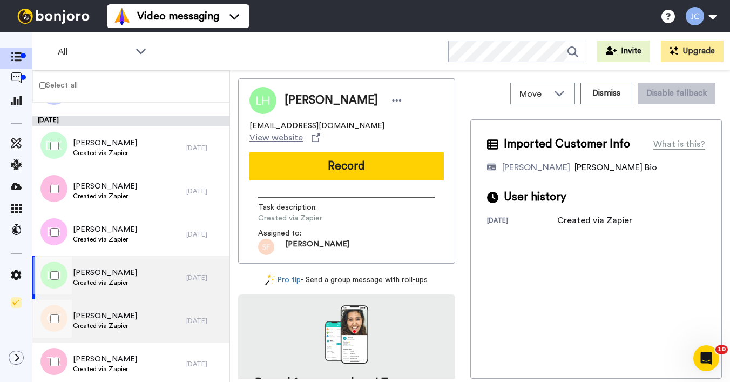
scroll to position [2373, 0]
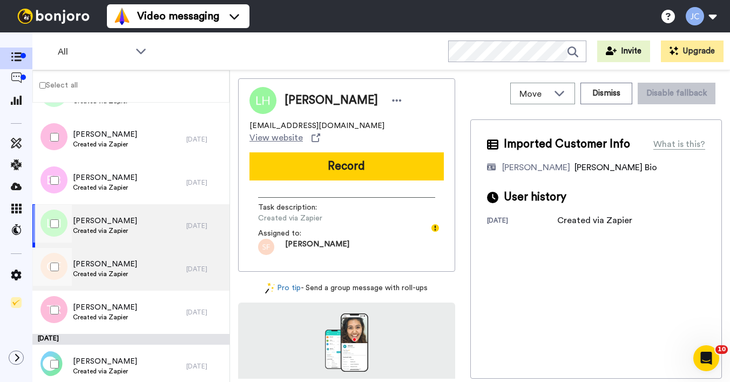
click at [102, 281] on div "Charlotte Felts Created via Zapier" at bounding box center [109, 268] width 154 height 43
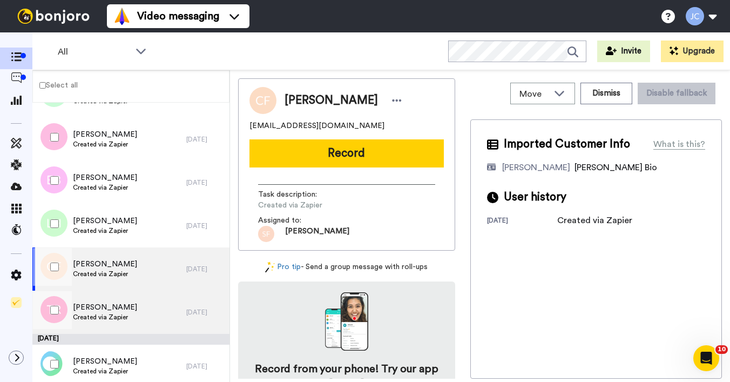
click at [102, 304] on span "Tammie Roundtree" at bounding box center [105, 307] width 64 height 11
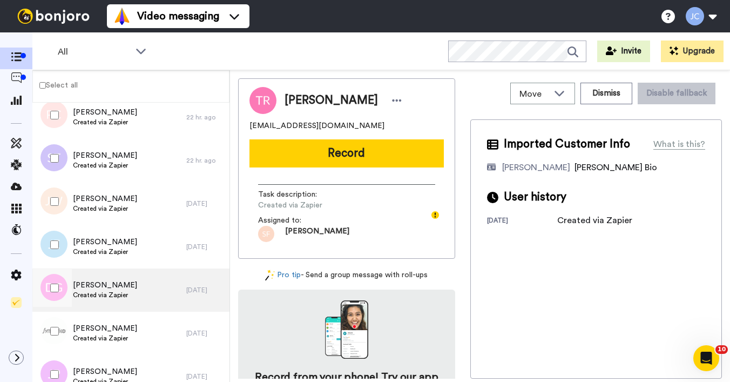
scroll to position [1227, 0]
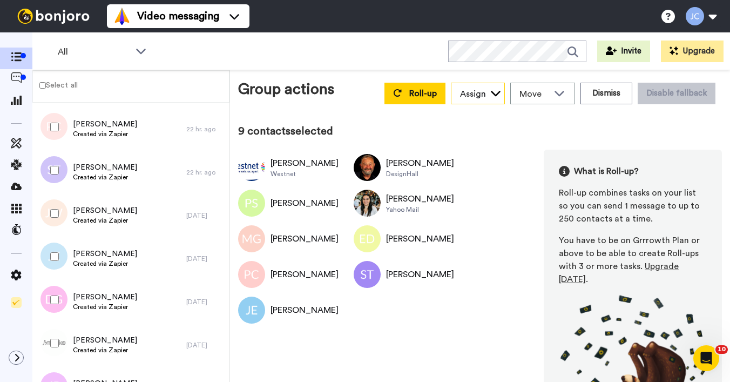
click at [452, 94] on div "Assign" at bounding box center [478, 94] width 53 height 22
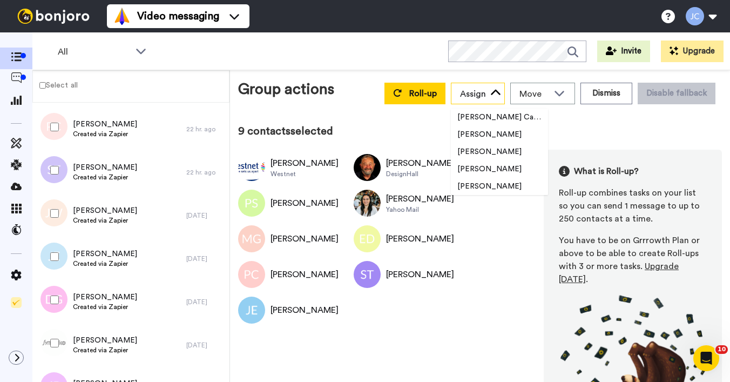
click at [461, 95] on div "Assign" at bounding box center [473, 94] width 26 height 13
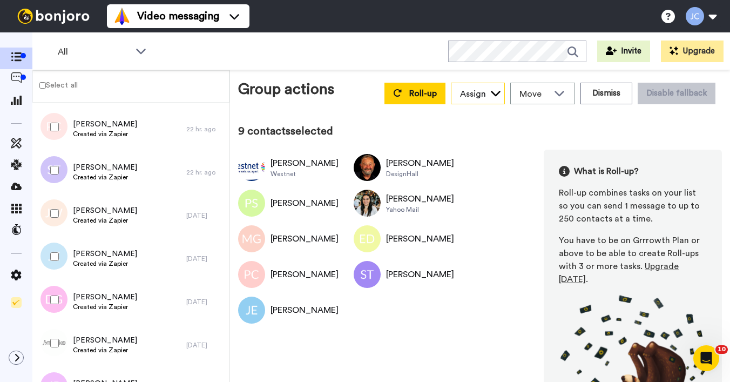
click at [461, 95] on div "Assign" at bounding box center [473, 94] width 26 height 13
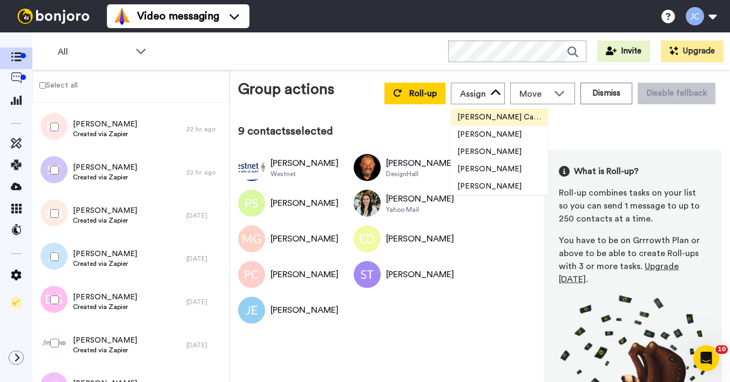
click at [464, 114] on span "[PERSON_NAME] Cataluña" at bounding box center [499, 117] width 97 height 11
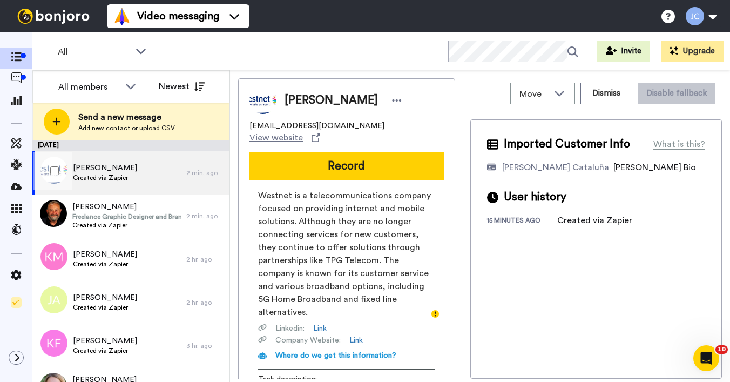
click at [126, 165] on span "Susanne Gill" at bounding box center [105, 168] width 64 height 11
click at [121, 173] on span "Susanne Gill" at bounding box center [105, 168] width 64 height 11
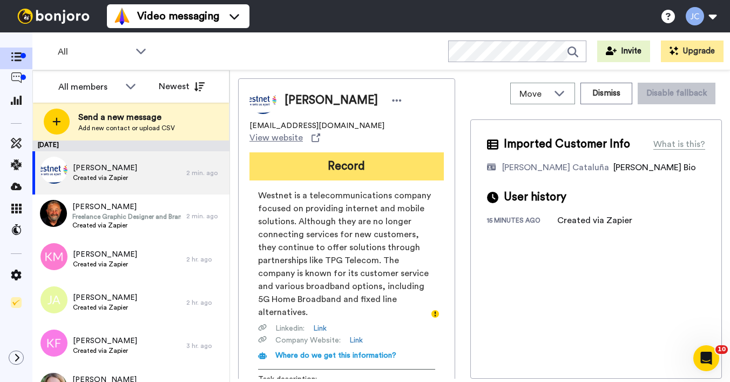
click at [338, 159] on button "Record" at bounding box center [347, 166] width 195 height 28
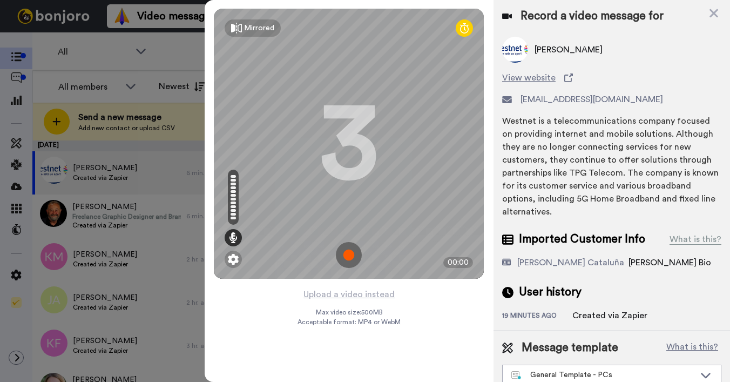
scroll to position [12, 0]
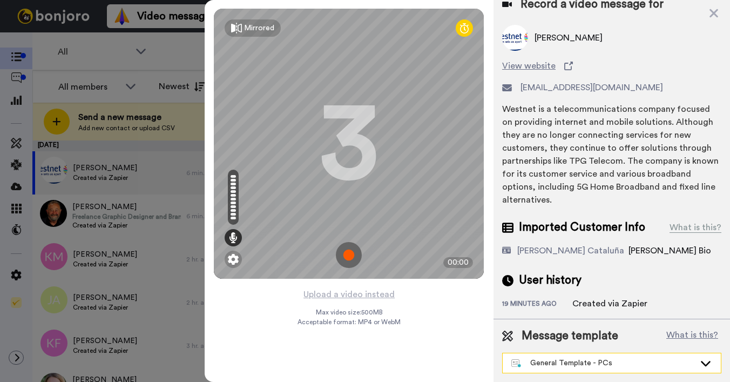
click at [553, 364] on div "General Template - PCs" at bounding box center [604, 363] width 184 height 11
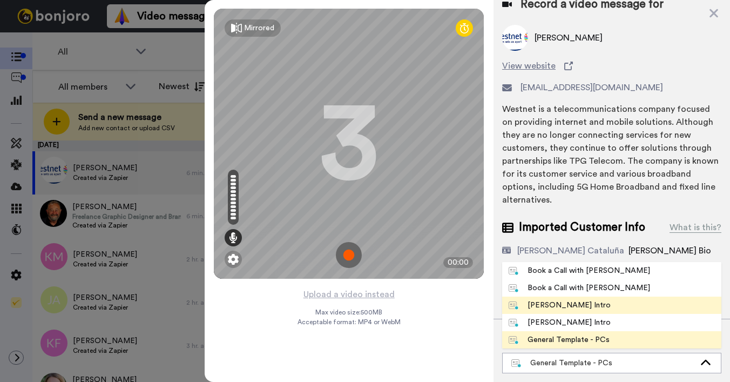
click at [550, 304] on div "Josephine Bonjoro Intro" at bounding box center [560, 305] width 102 height 11
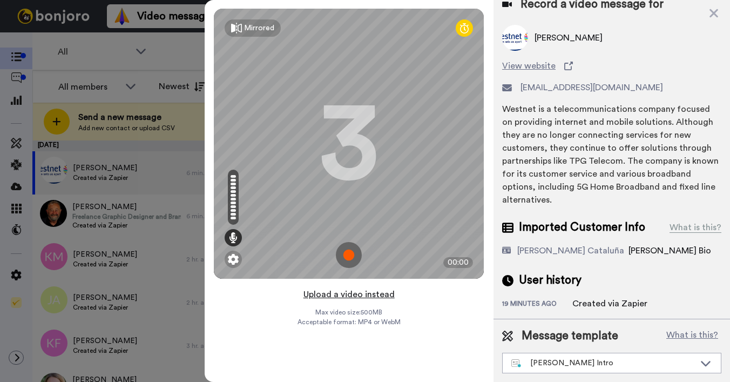
click at [344, 292] on button "Upload a video instead" at bounding box center [349, 294] width 98 height 14
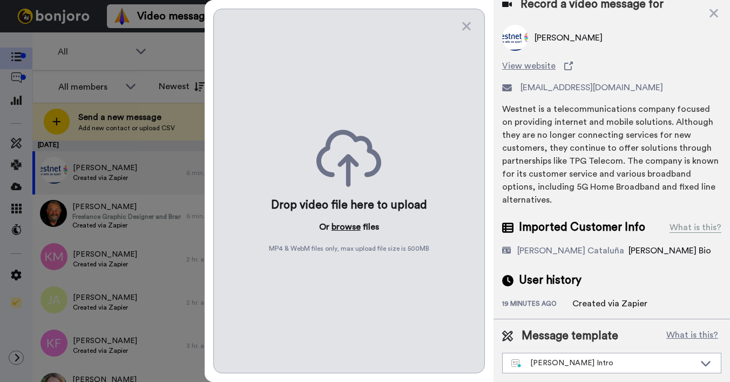
click at [339, 226] on button "browse" at bounding box center [346, 226] width 29 height 13
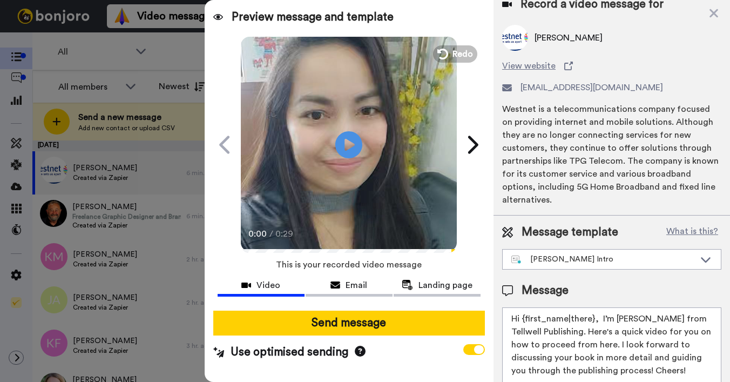
scroll to position [43, 0]
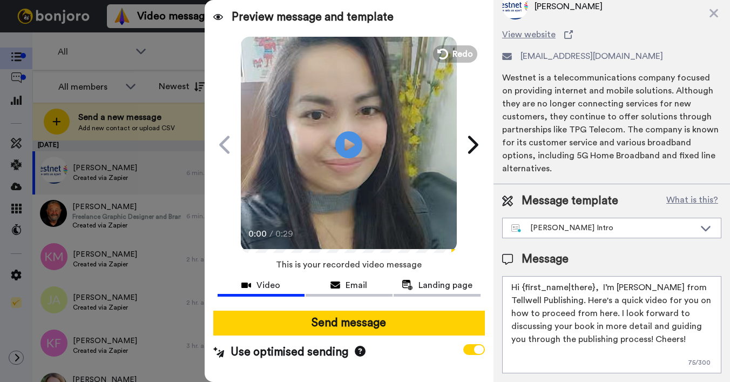
drag, startPoint x: 523, startPoint y: 289, endPoint x: 593, endPoint y: 289, distance: 69.7
click at [593, 289] on textarea "Hi {first_name|there}, I’m Joe from Tellwell Publishing. Here's a quick video f…" at bounding box center [611, 324] width 219 height 97
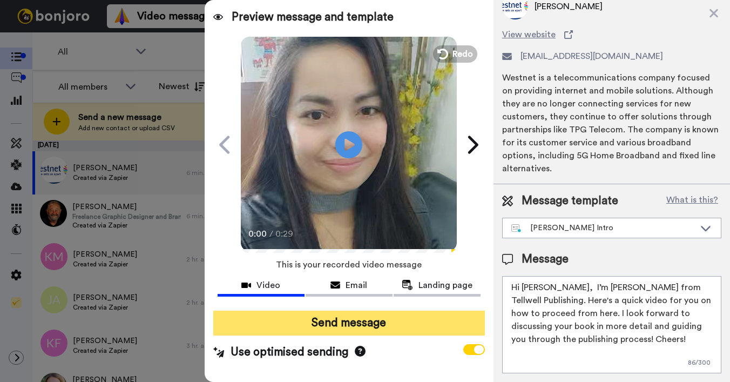
type textarea "Hi Susanne, I’m Joe from Tellwell Publishing. Here's a quick video for you on h…"
click at [439, 324] on button "Send message" at bounding box center [349, 323] width 272 height 25
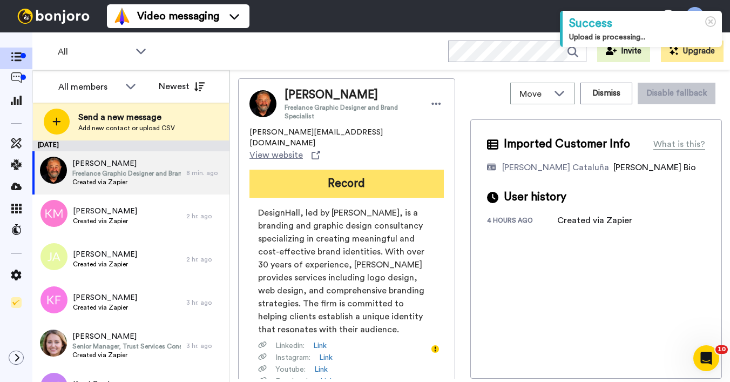
click at [356, 170] on button "Record" at bounding box center [347, 184] width 195 height 28
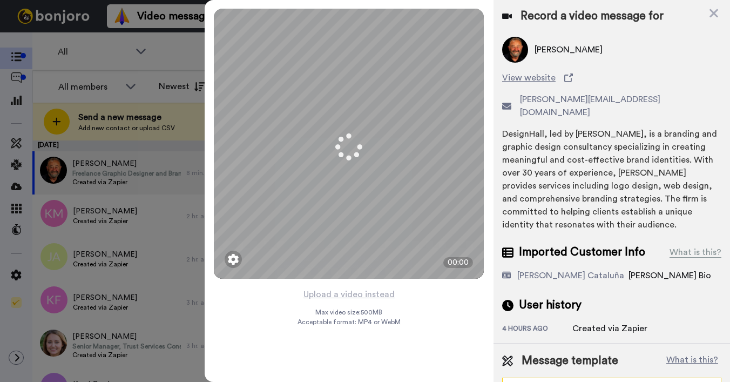
click at [545, 381] on div "General Template - PCs" at bounding box center [604, 388] width 184 height 11
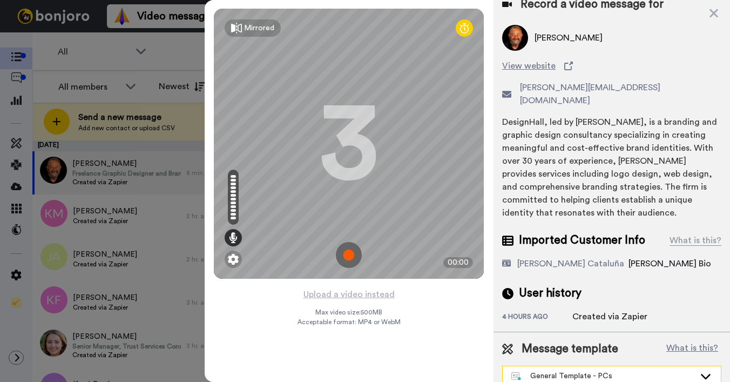
click at [545, 371] on div "General Template - PCs" at bounding box center [604, 376] width 184 height 11
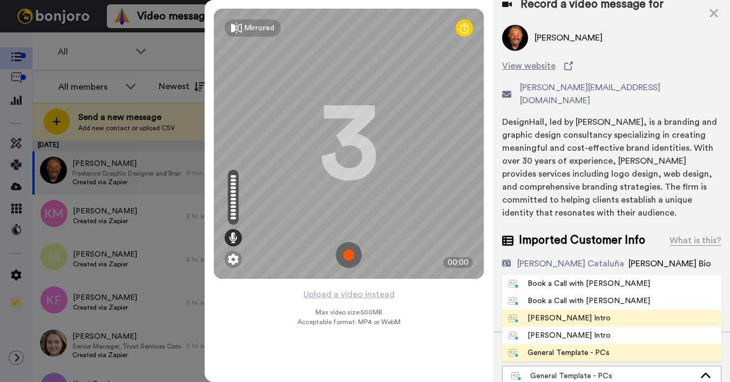
click at [540, 313] on div "Josephine Bonjoro Intro" at bounding box center [560, 318] width 102 height 11
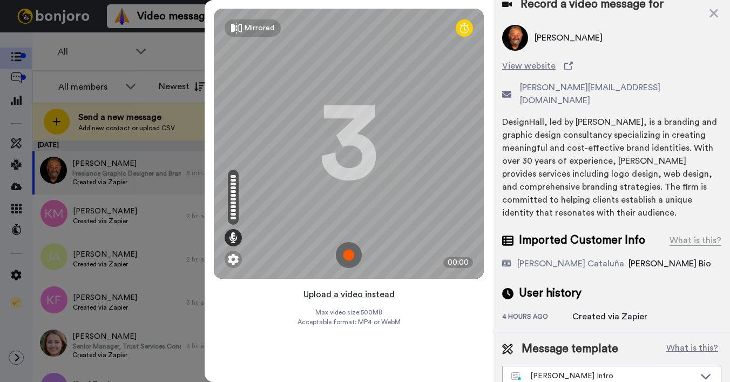
click at [331, 294] on button "Upload a video instead" at bounding box center [349, 294] width 98 height 14
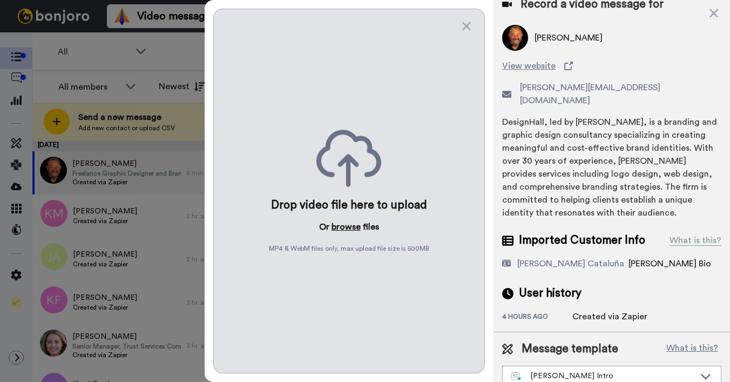
click at [353, 230] on button "browse" at bounding box center [346, 226] width 29 height 13
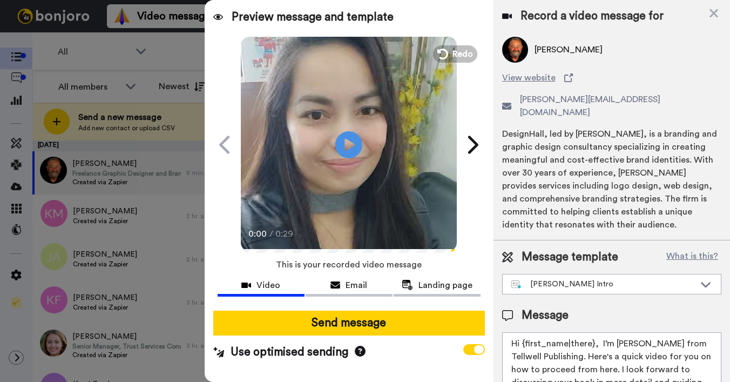
scroll to position [43, 0]
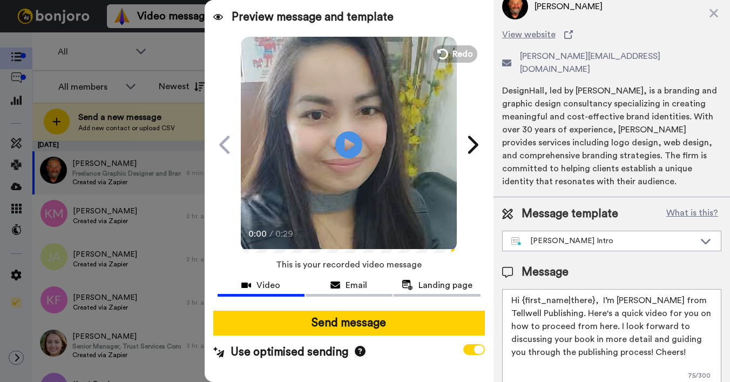
drag, startPoint x: 524, startPoint y: 289, endPoint x: 592, endPoint y: 287, distance: 68.1
click at [592, 289] on textarea "Hi {first_name|there}, I’m Joe from Tellwell Publishing. Here's a quick video f…" at bounding box center [611, 337] width 219 height 97
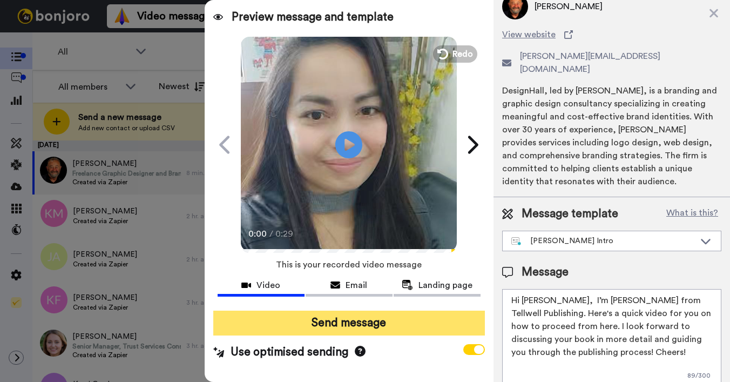
type textarea "Hi Greg, I’m Joe from Tellwell Publishing. Here's a quick video for you on how …"
click at [438, 327] on button "Send message" at bounding box center [349, 323] width 272 height 25
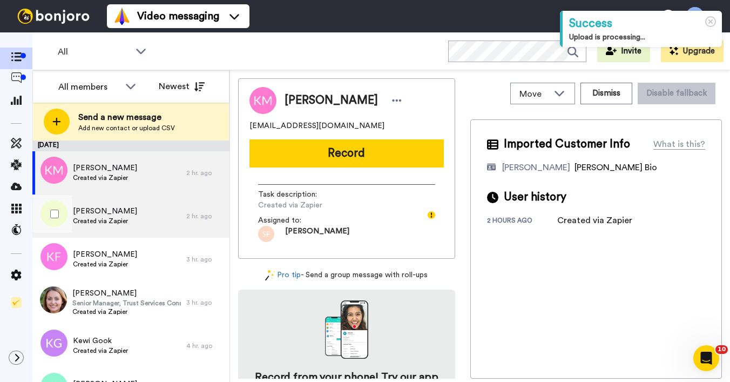
click at [123, 209] on span "[PERSON_NAME]" at bounding box center [105, 211] width 64 height 11
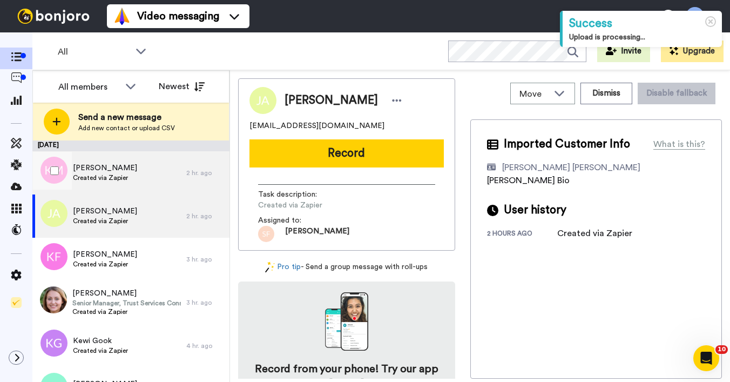
click at [124, 179] on span "Created via Zapier" at bounding box center [105, 177] width 64 height 9
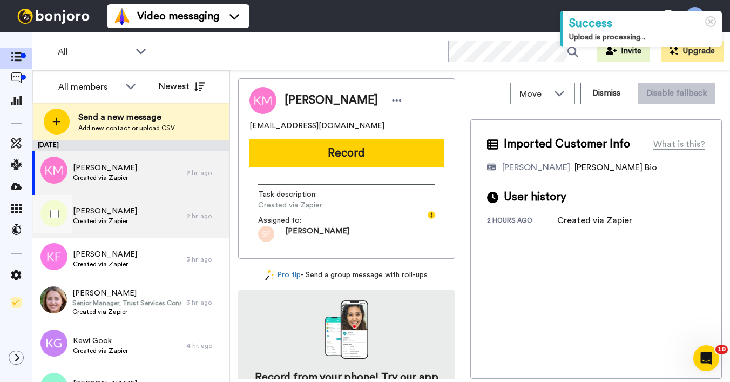
click at [119, 209] on span "[PERSON_NAME]" at bounding box center [105, 211] width 64 height 11
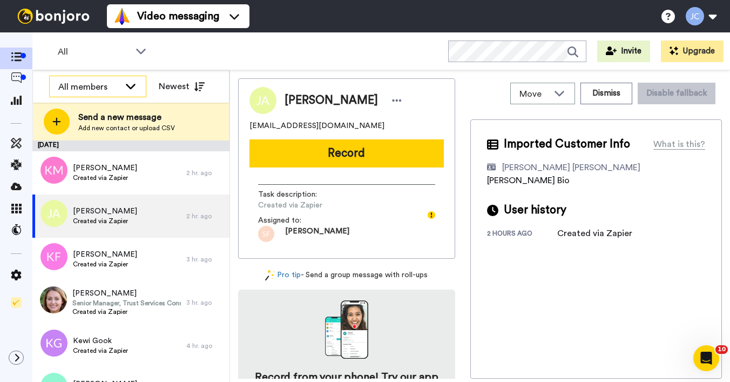
click at [124, 89] on div "All members" at bounding box center [98, 87] width 96 height 22
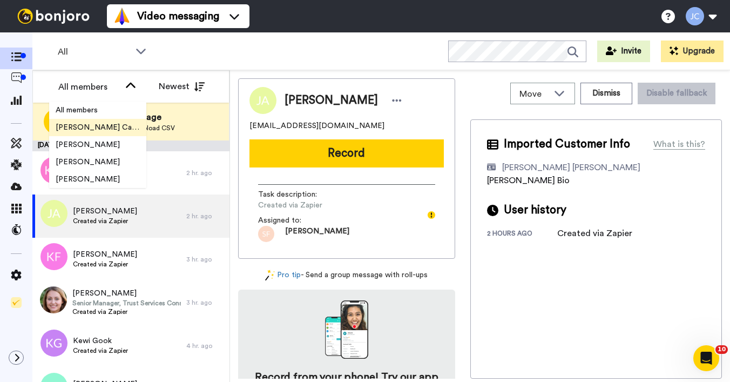
click at [112, 128] on span "[PERSON_NAME] Cataluña" at bounding box center [97, 127] width 97 height 11
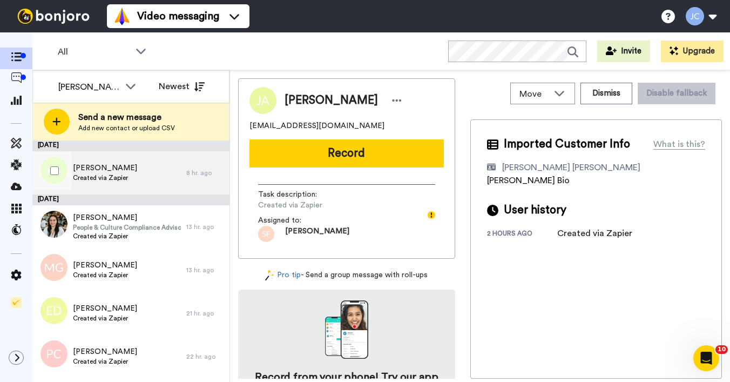
click at [121, 172] on span "Patrese Smith" at bounding box center [105, 168] width 64 height 11
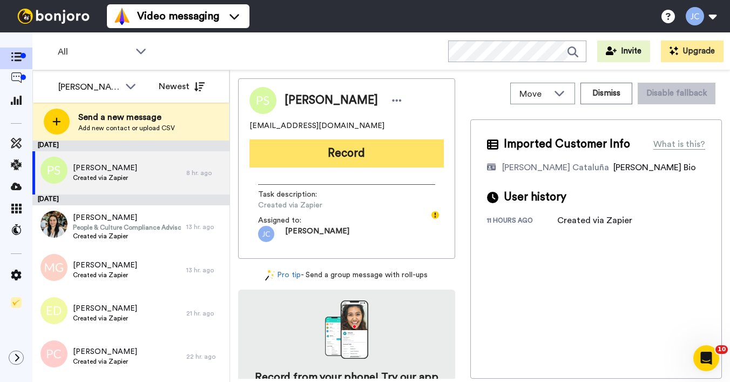
click at [361, 151] on button "Record" at bounding box center [347, 153] width 195 height 28
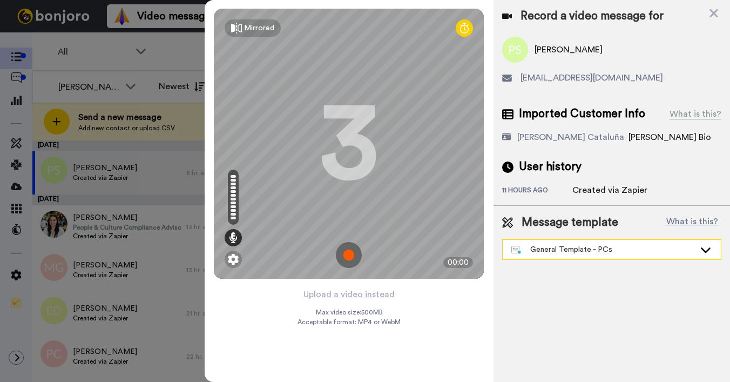
click at [557, 247] on div "General Template - PCs" at bounding box center [604, 249] width 184 height 11
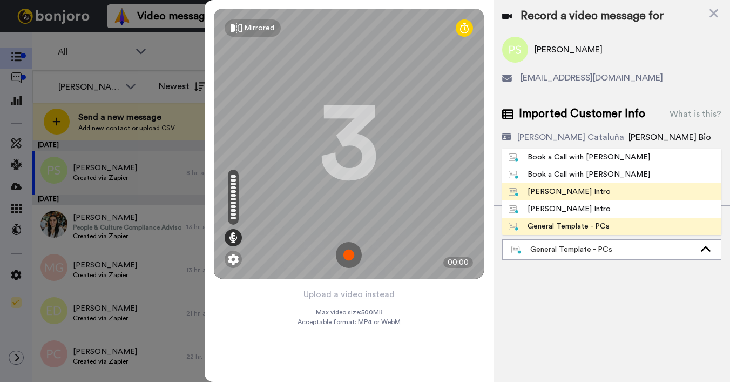
click at [554, 194] on div "[PERSON_NAME] Intro" at bounding box center [560, 191] width 102 height 11
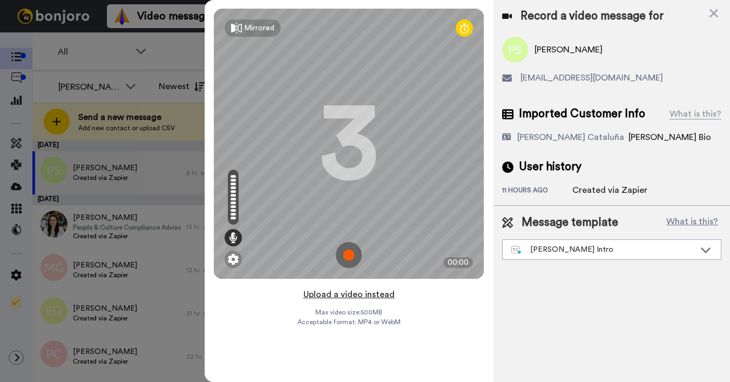
click at [331, 295] on button "Upload a video instead" at bounding box center [349, 294] width 98 height 14
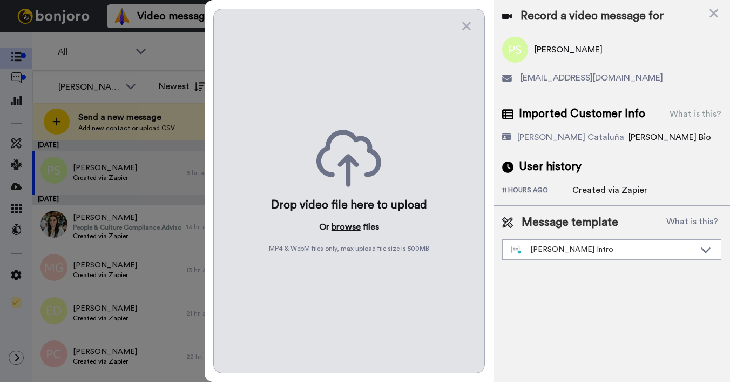
click at [338, 228] on button "browse" at bounding box center [346, 226] width 29 height 13
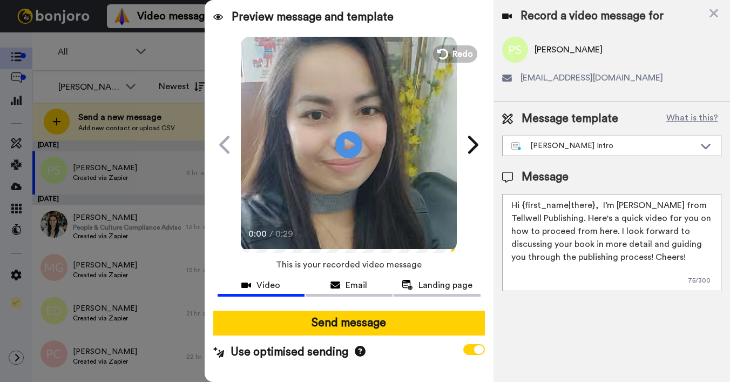
drag, startPoint x: 524, startPoint y: 205, endPoint x: 592, endPoint y: 205, distance: 68.1
click at [592, 205] on textarea "Hi {first_name|there}, I’m [PERSON_NAME] from Tellwell Publishing. Here's a qui…" at bounding box center [611, 242] width 219 height 97
click at [532, 205] on textarea "Hi PAtrese, I’m Joe from Tellwell Publishing. Here's a quick video for you on h…" at bounding box center [611, 242] width 219 height 97
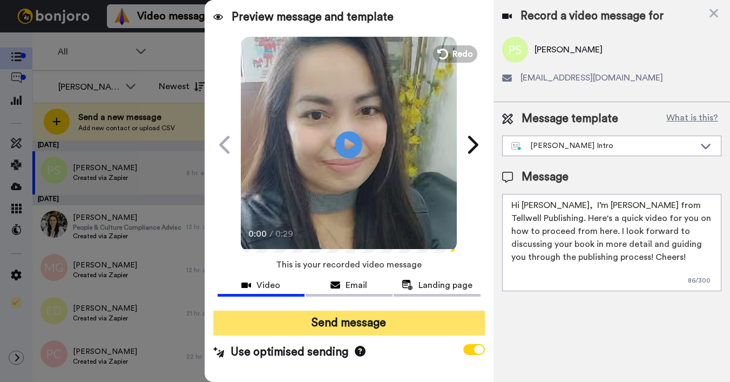
type textarea "Hi Patrese, I’m Joe from Tellwell Publishing. Here's a quick video for you on h…"
click at [379, 314] on button "Send message" at bounding box center [349, 323] width 272 height 25
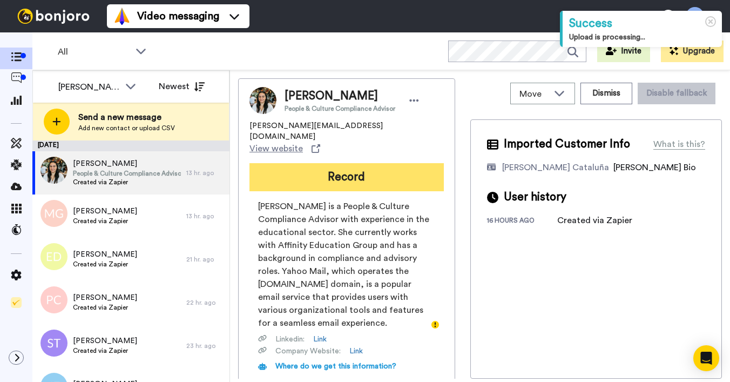
click at [352, 163] on button "Record" at bounding box center [347, 177] width 195 height 28
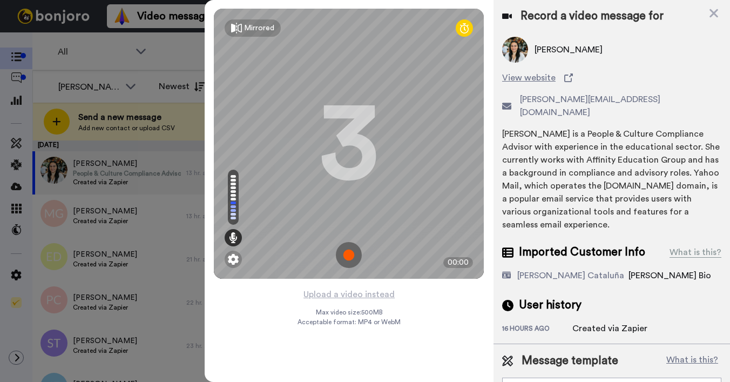
scroll to position [12, 0]
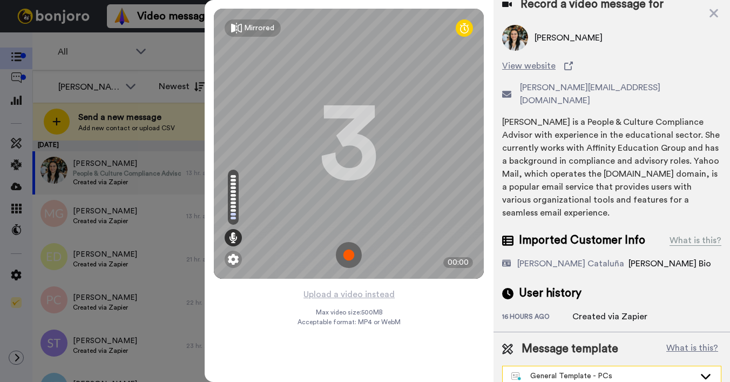
click at [564, 371] on div "General Template - PCs" at bounding box center [604, 376] width 184 height 11
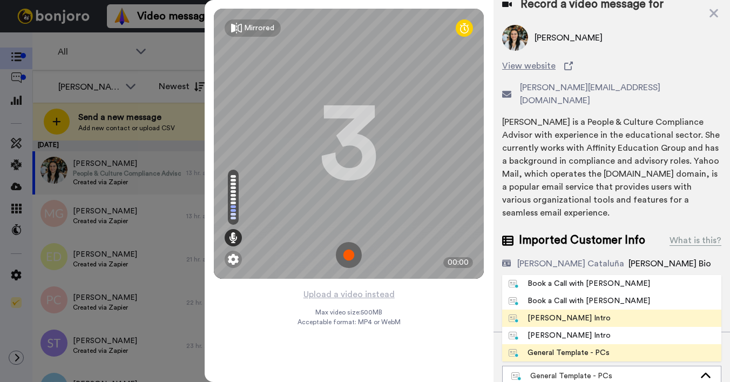
click at [539, 313] on div "[PERSON_NAME] Intro" at bounding box center [560, 318] width 102 height 11
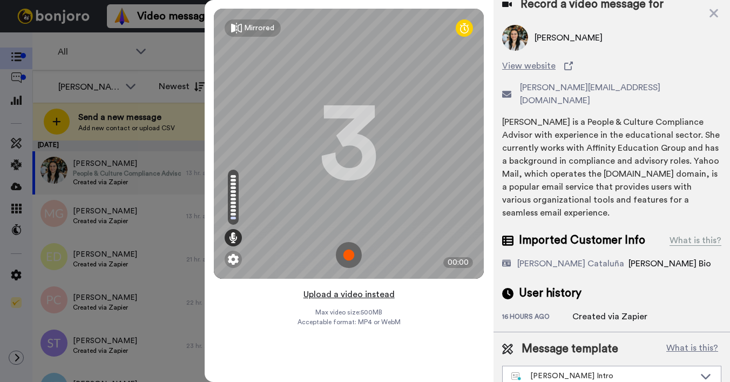
click at [347, 296] on button "Upload a video instead" at bounding box center [349, 294] width 98 height 14
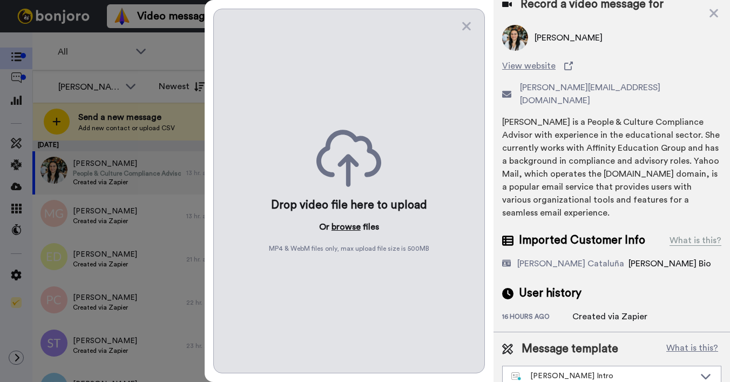
click at [337, 229] on button "browse" at bounding box center [346, 226] width 29 height 13
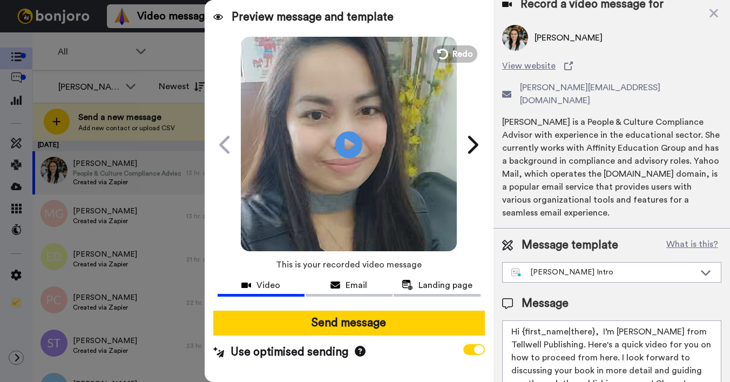
scroll to position [0, 0]
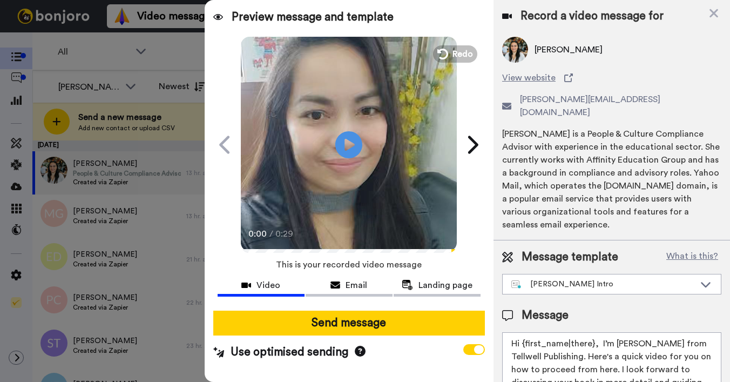
drag, startPoint x: 522, startPoint y: 332, endPoint x: 597, endPoint y: 334, distance: 74.1
click at [597, 334] on textarea "Hi {first_name|there}, I’m [PERSON_NAME] from Tellwell Publishing. Here's a qui…" at bounding box center [611, 380] width 219 height 97
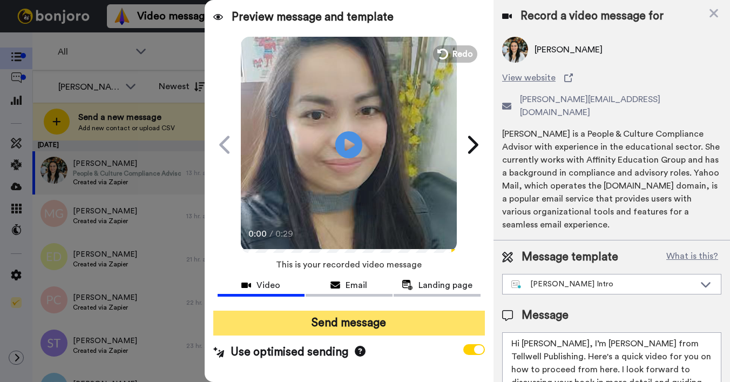
type textarea "Hi Sarah, I’m Joe from Tellwell Publishing. Here's a quick video for you on how…"
click at [361, 325] on button "Send message" at bounding box center [349, 323] width 272 height 25
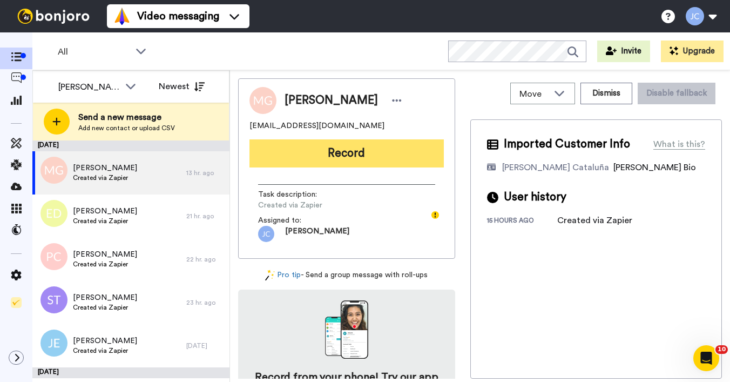
click at [338, 161] on button "Record" at bounding box center [347, 153] width 195 height 28
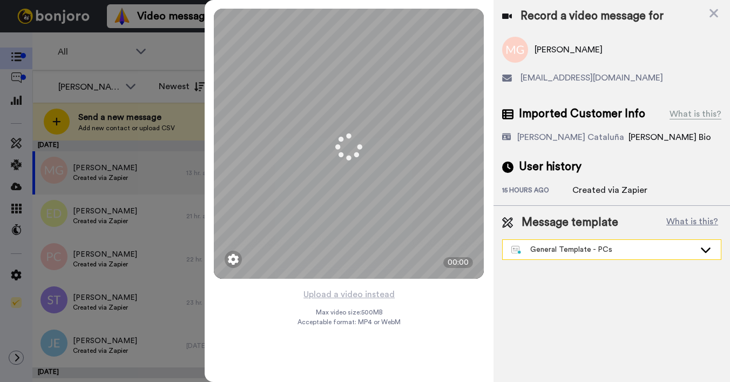
click at [572, 251] on div "General Template - PCs" at bounding box center [604, 249] width 184 height 11
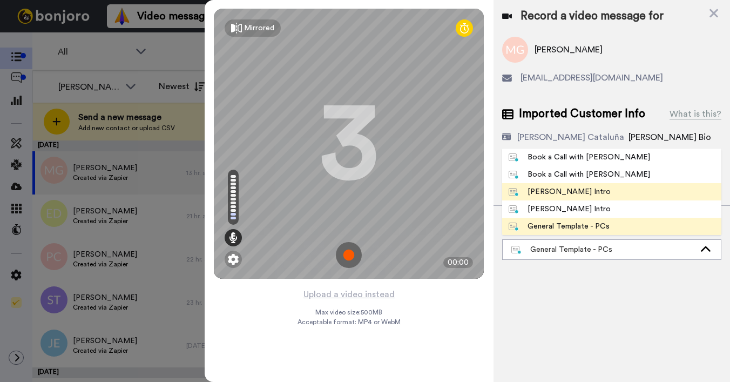
click at [552, 186] on li "[PERSON_NAME] Intro" at bounding box center [611, 191] width 219 height 17
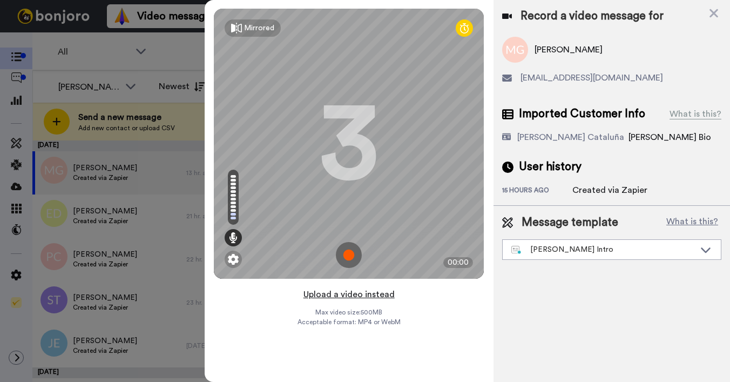
click at [331, 292] on button "Upload a video instead" at bounding box center [349, 294] width 98 height 14
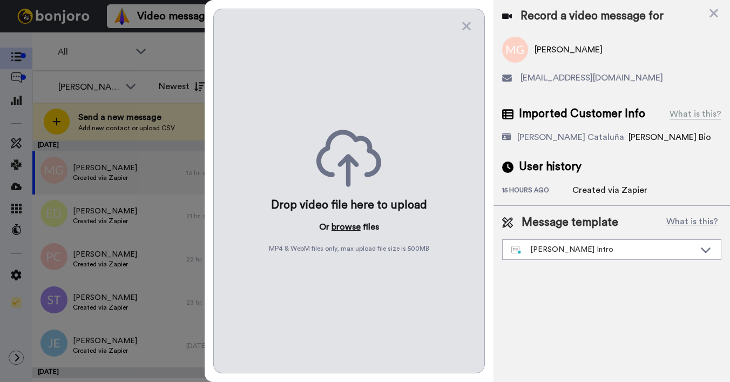
click at [342, 222] on button "browse" at bounding box center [346, 226] width 29 height 13
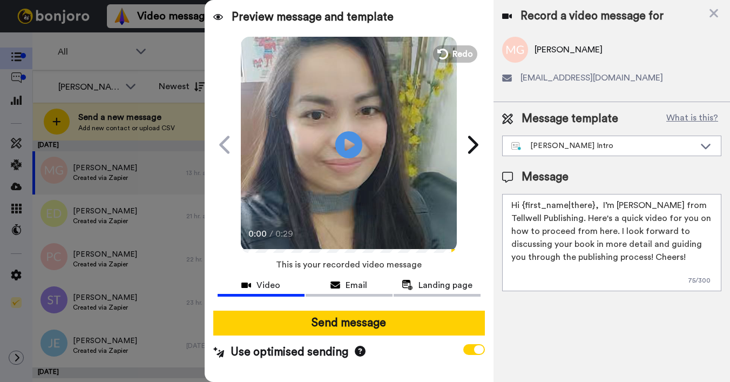
drag, startPoint x: 524, startPoint y: 205, endPoint x: 593, endPoint y: 208, distance: 69.2
click at [593, 208] on textarea "Hi {first_name|there}, I’m [PERSON_NAME] from Tellwell Publishing. Here's a qui…" at bounding box center [611, 242] width 219 height 97
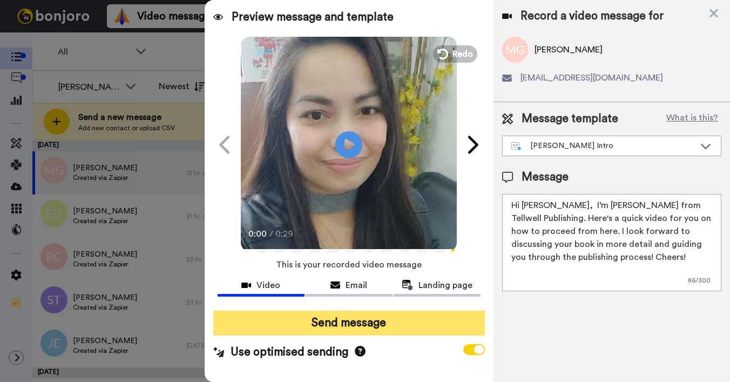
type textarea "Hi [PERSON_NAME], I’m [PERSON_NAME] from Tellwell Publishing. Here's a quick vi…"
click at [439, 329] on button "Send message" at bounding box center [349, 323] width 272 height 25
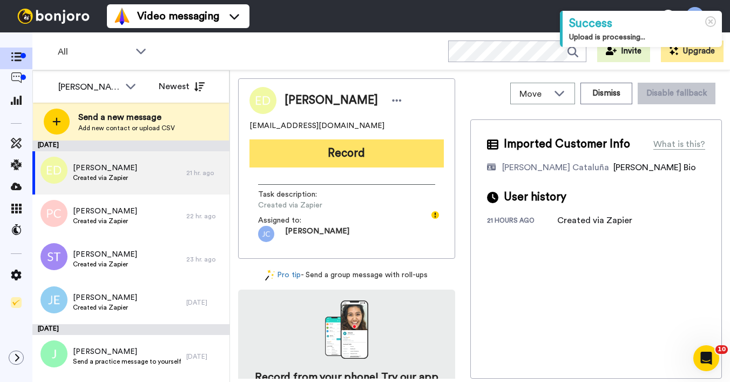
click at [413, 152] on button "Record" at bounding box center [347, 153] width 195 height 28
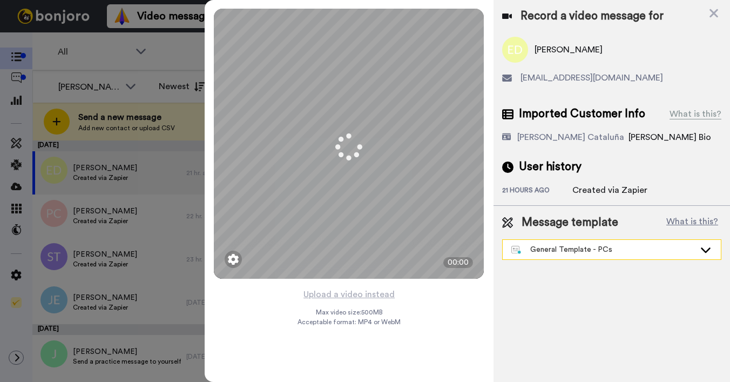
click at [559, 246] on div "General Template - PCs" at bounding box center [604, 249] width 184 height 11
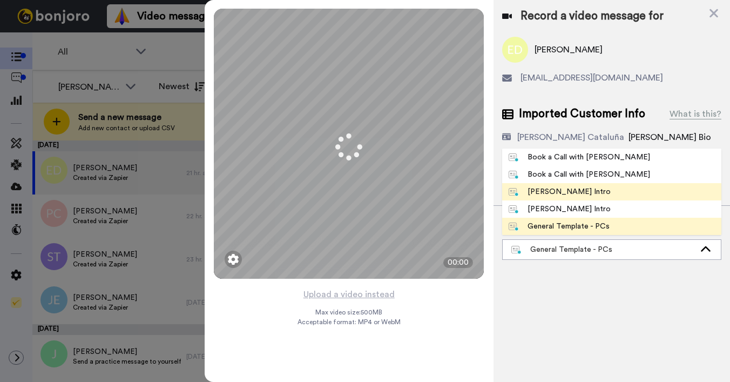
click at [560, 193] on div "[PERSON_NAME] Intro" at bounding box center [560, 191] width 102 height 11
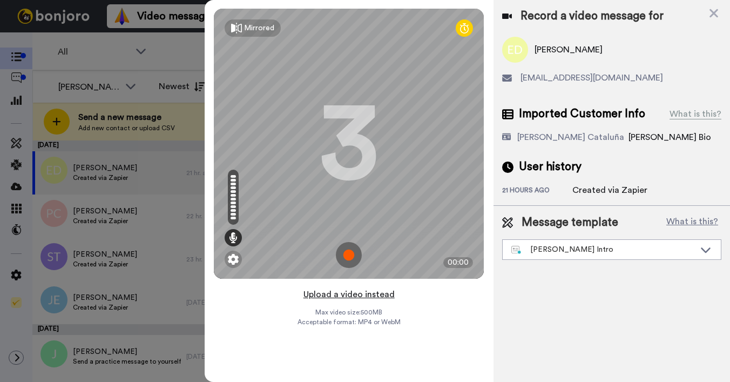
click at [358, 290] on button "Upload a video instead" at bounding box center [349, 294] width 98 height 14
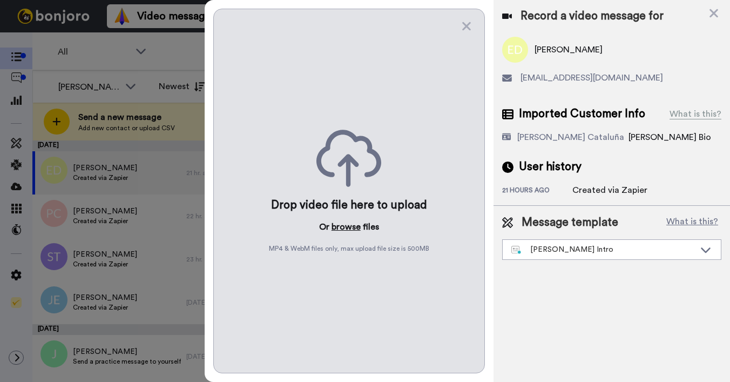
click at [345, 227] on button "browse" at bounding box center [346, 226] width 29 height 13
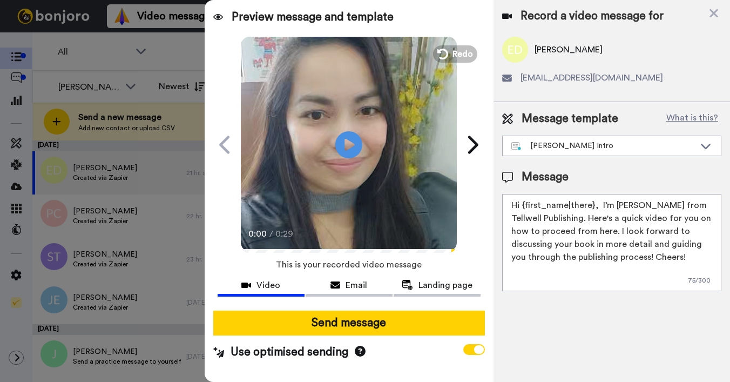
drag, startPoint x: 523, startPoint y: 204, endPoint x: 594, endPoint y: 200, distance: 71.4
click at [594, 200] on textarea "Hi {first_name|there}, I’m [PERSON_NAME] from Tellwell Publishing. Here's a qui…" at bounding box center [611, 242] width 219 height 97
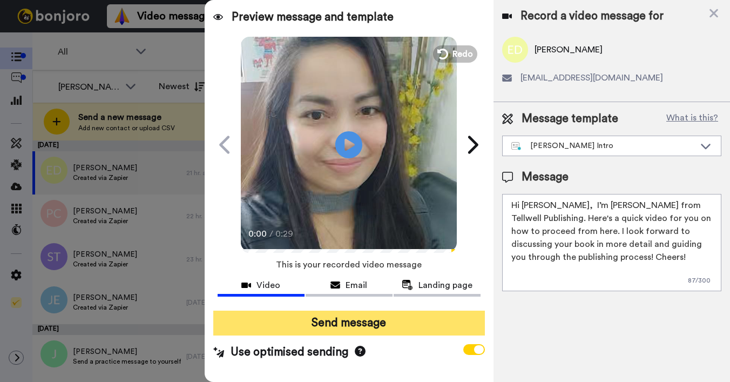
type textarea "Hi [PERSON_NAME], I’m [PERSON_NAME] from Tellwell Publishing. Here's a quick vi…"
click at [400, 316] on button "Send message" at bounding box center [349, 323] width 272 height 25
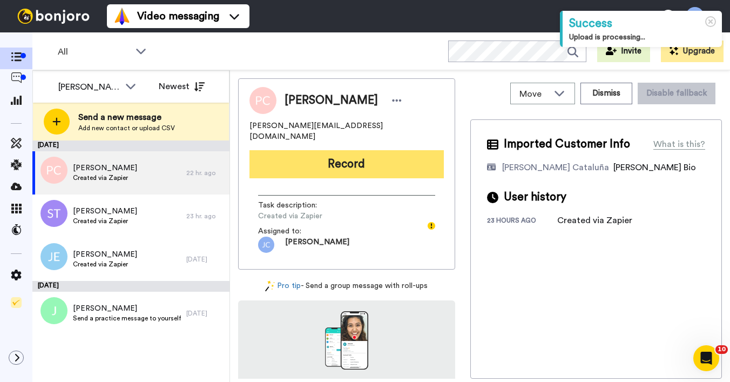
click at [340, 152] on button "Record" at bounding box center [347, 164] width 195 height 28
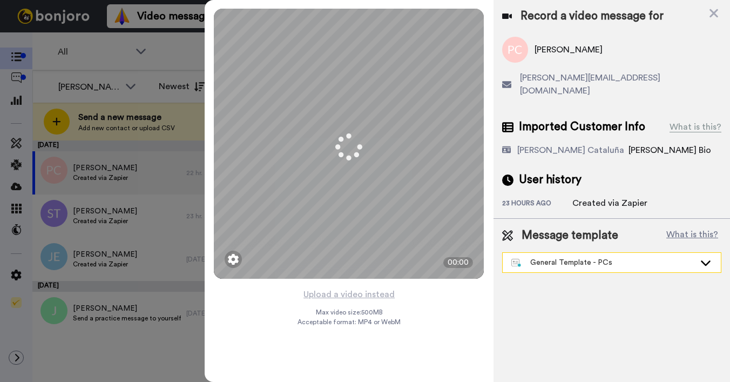
click at [569, 257] on div "General Template - PCs" at bounding box center [604, 262] width 184 height 11
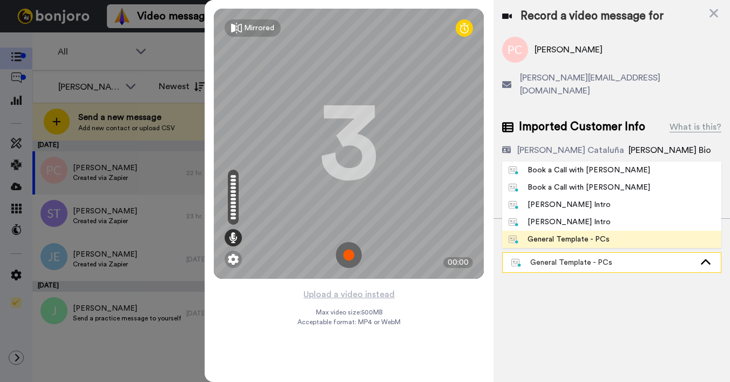
click at [569, 257] on div "General Template - PCs" at bounding box center [604, 262] width 184 height 11
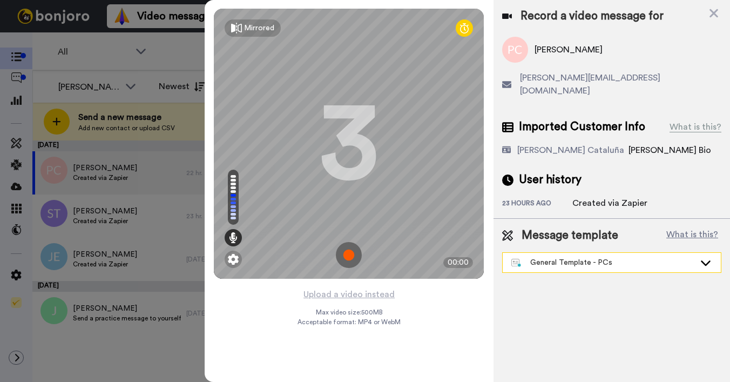
click at [566, 257] on div "General Template - PCs" at bounding box center [604, 262] width 184 height 11
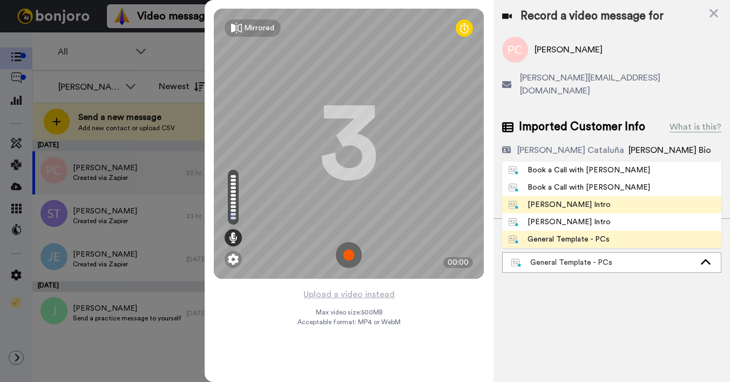
click at [545, 199] on div "[PERSON_NAME] Intro" at bounding box center [560, 204] width 102 height 11
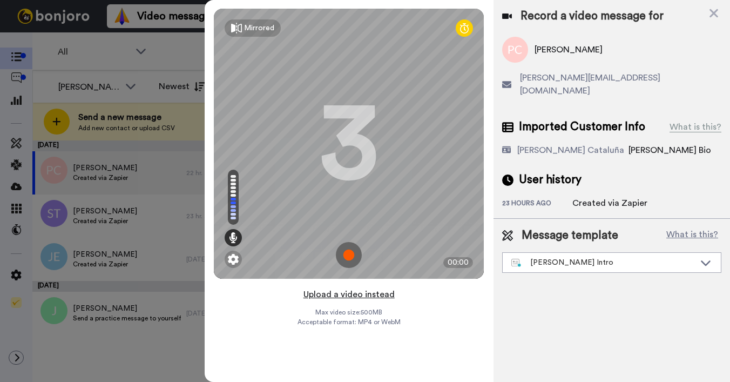
click at [370, 295] on button "Upload a video instead" at bounding box center [349, 294] width 98 height 14
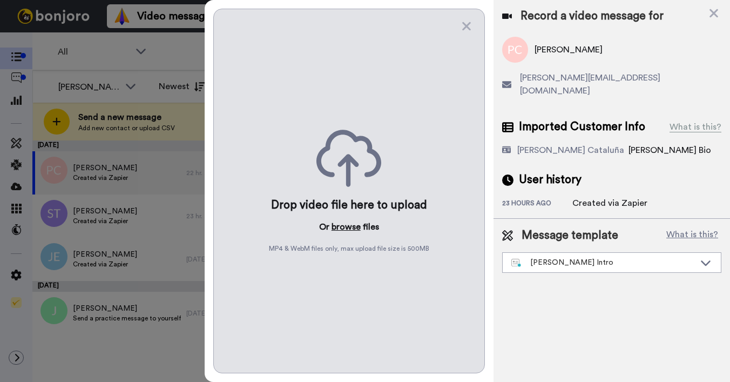
click at [344, 230] on button "browse" at bounding box center [346, 226] width 29 height 13
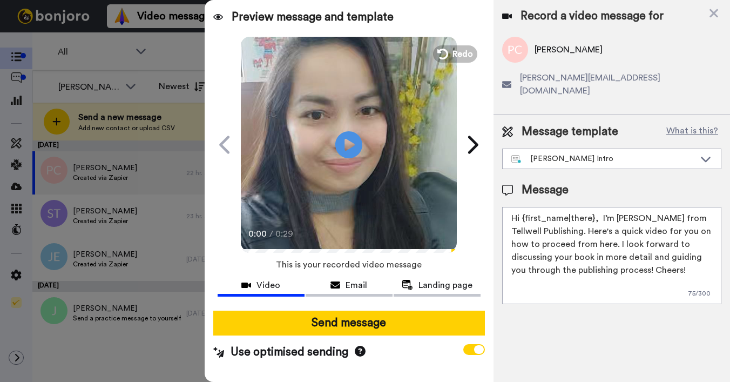
drag, startPoint x: 524, startPoint y: 204, endPoint x: 593, endPoint y: 203, distance: 69.7
click at [593, 207] on textarea "Hi {first_name|there}, I’m Joe from Tellwell Publishing. Here's a quick video f…" at bounding box center [611, 255] width 219 height 97
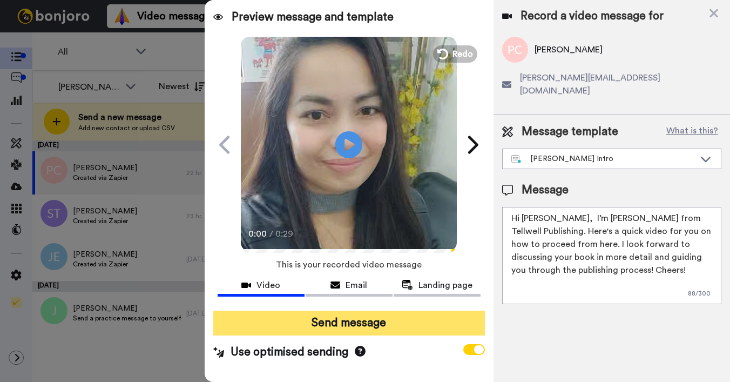
type textarea "Hi Paula, I’m Joe from Tellwell Publishing. Here's a quick video for you on how…"
click at [380, 319] on button "Send message" at bounding box center [349, 323] width 272 height 25
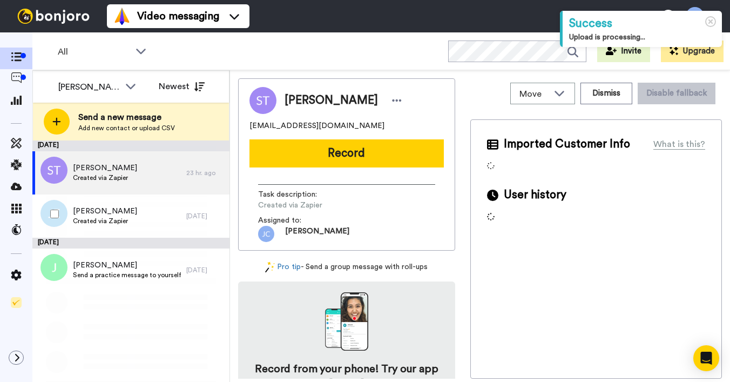
click at [104, 185] on div "[PERSON_NAME] Created via Zapier" at bounding box center [109, 172] width 154 height 43
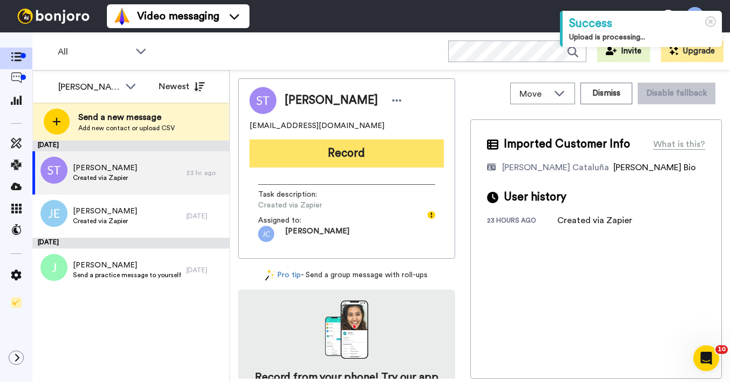
click at [320, 164] on button "Record" at bounding box center [347, 153] width 195 height 28
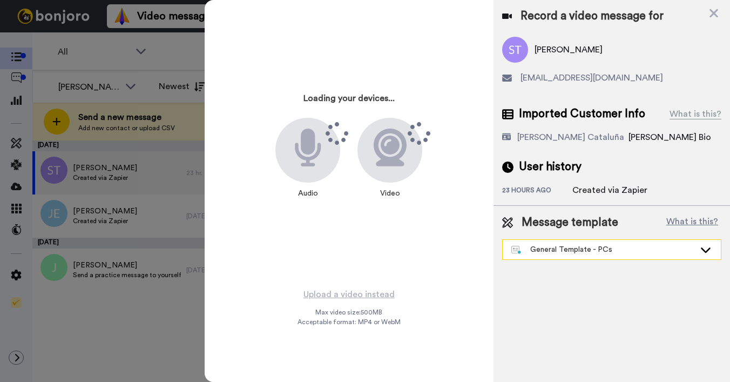
click at [550, 253] on div "General Template - PCs" at bounding box center [604, 249] width 184 height 11
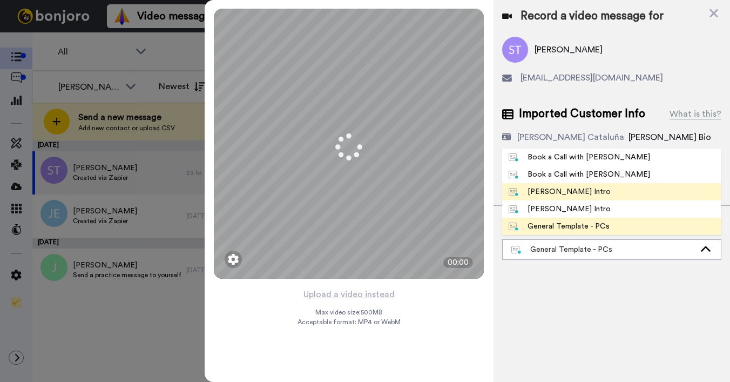
click at [562, 192] on div "[PERSON_NAME] Intro" at bounding box center [560, 191] width 102 height 11
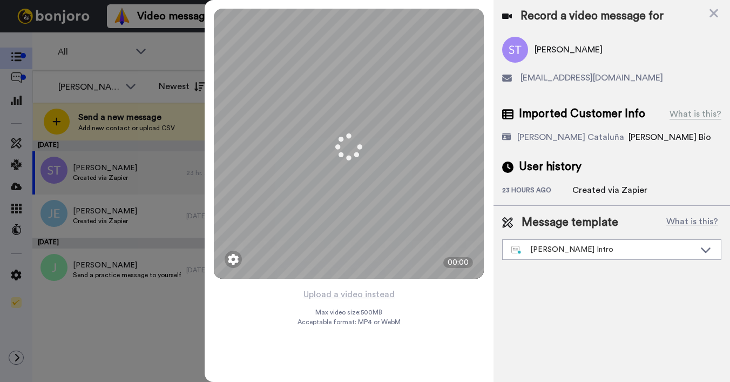
click at [562, 192] on div "23 hours ago" at bounding box center [537, 191] width 70 height 11
click at [715, 11] on icon at bounding box center [714, 13] width 9 height 9
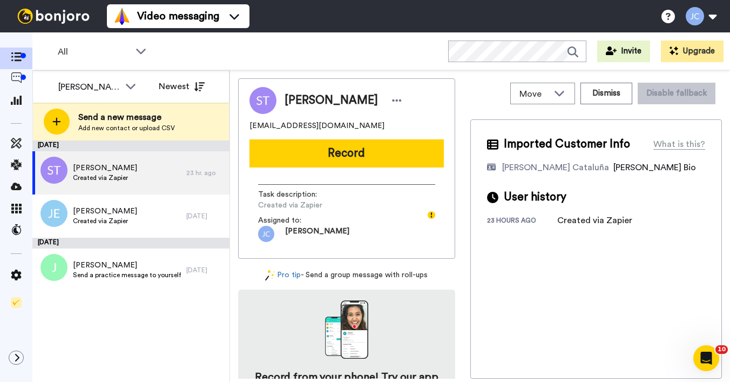
click at [408, 148] on button "Record" at bounding box center [347, 153] width 195 height 28
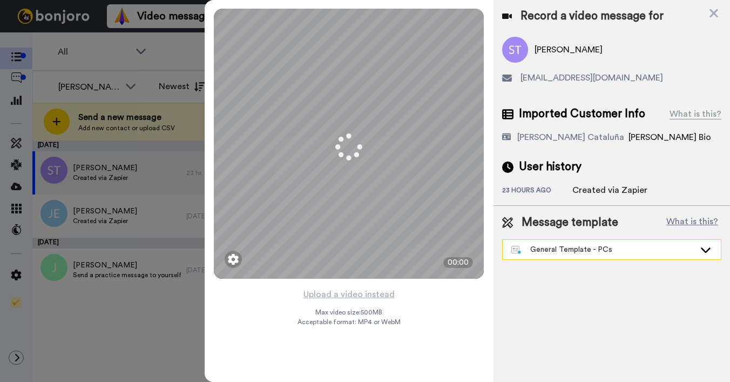
click at [553, 243] on div "General Template - PCs" at bounding box center [612, 249] width 218 height 19
click at [552, 251] on div "General Template - PCs" at bounding box center [604, 249] width 184 height 11
drag, startPoint x: 713, startPoint y: 17, endPoint x: 532, endPoint y: 189, distance: 249.6
click at [714, 17] on icon at bounding box center [714, 13] width 11 height 14
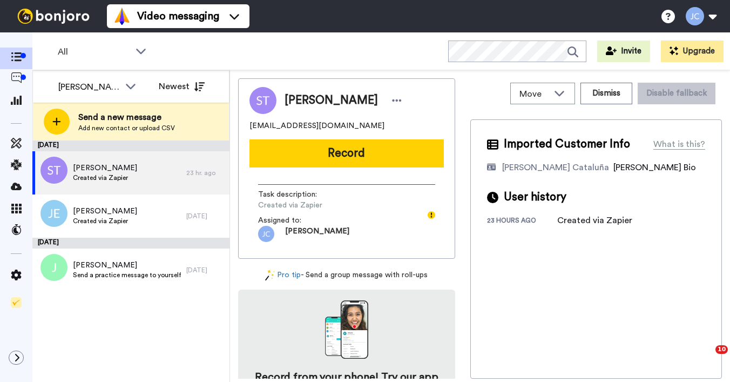
click at [532, 189] on span "User history" at bounding box center [535, 197] width 63 height 16
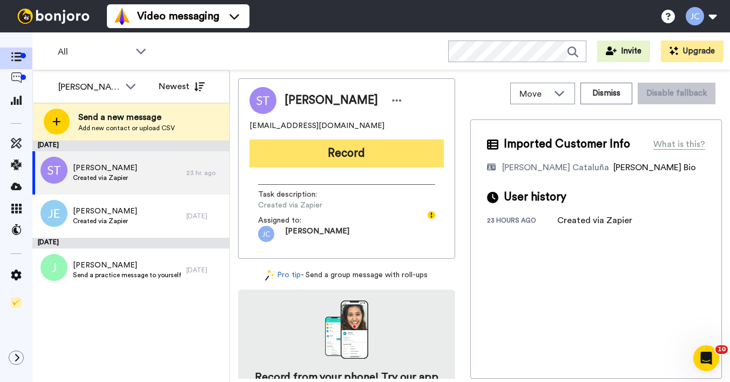
click at [398, 157] on button "Record" at bounding box center [347, 153] width 195 height 28
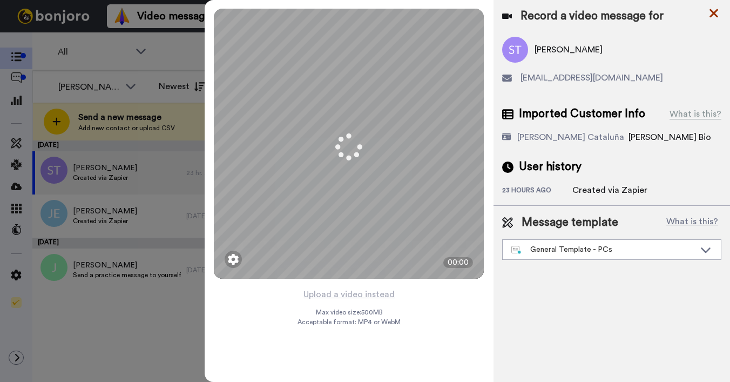
click at [711, 11] on icon at bounding box center [714, 13] width 9 height 9
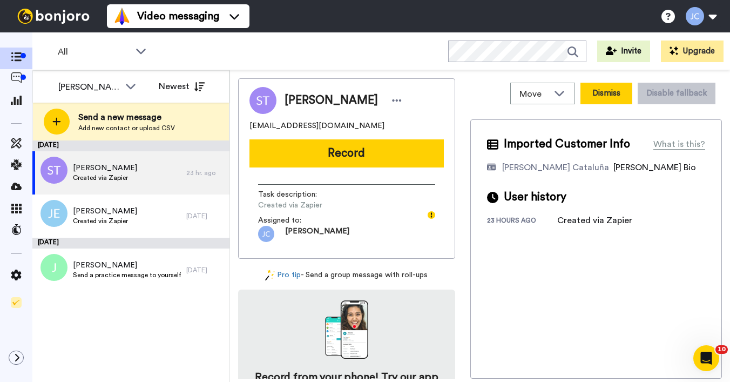
click at [601, 94] on button "Dismiss" at bounding box center [607, 94] width 52 height 22
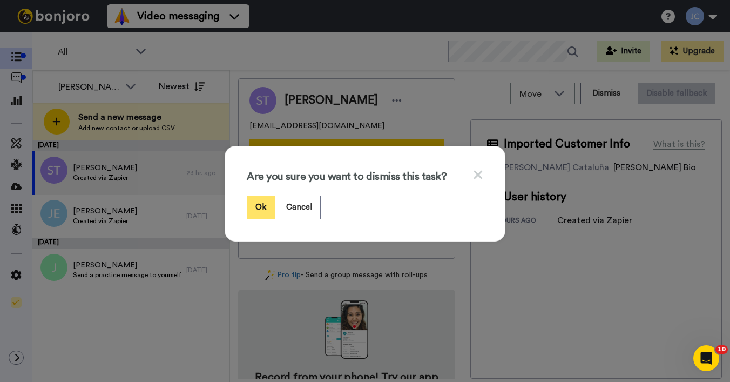
click at [259, 203] on button "Ok" at bounding box center [261, 207] width 28 height 23
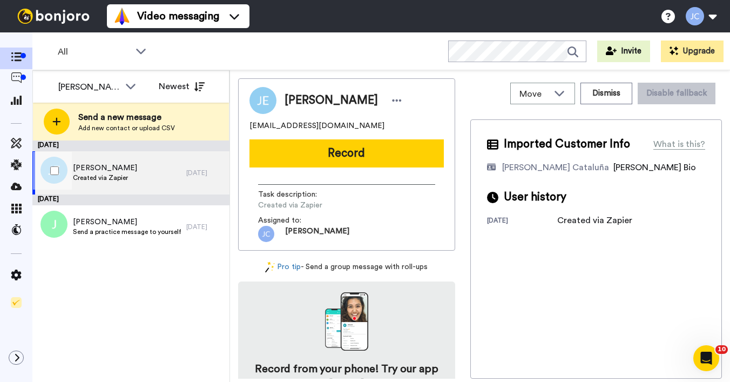
click at [134, 180] on div "Julia Ellis Created via Zapier" at bounding box center [109, 172] width 154 height 43
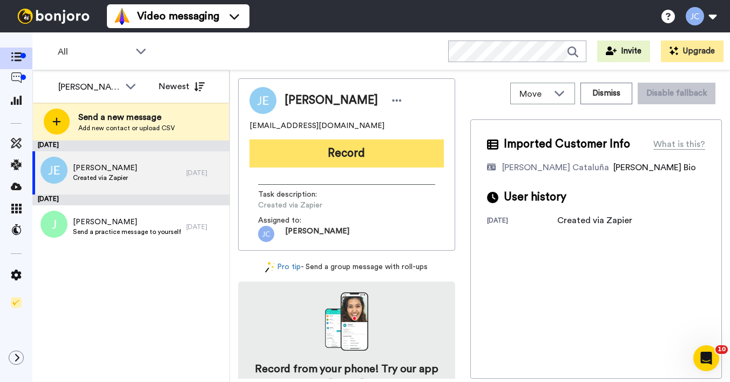
click at [322, 150] on button "Record" at bounding box center [347, 153] width 195 height 28
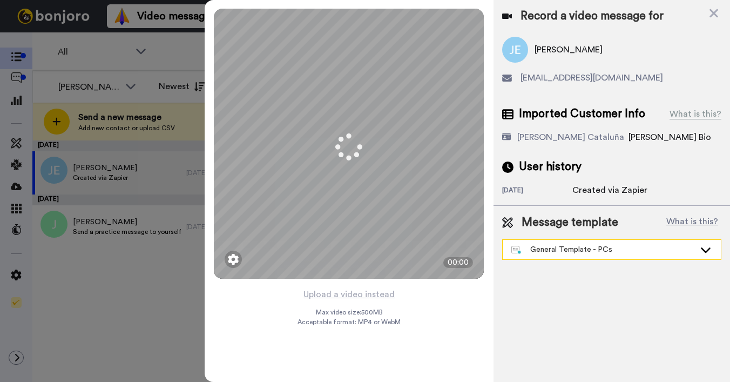
click at [567, 251] on div "General Template - PCs" at bounding box center [604, 249] width 184 height 11
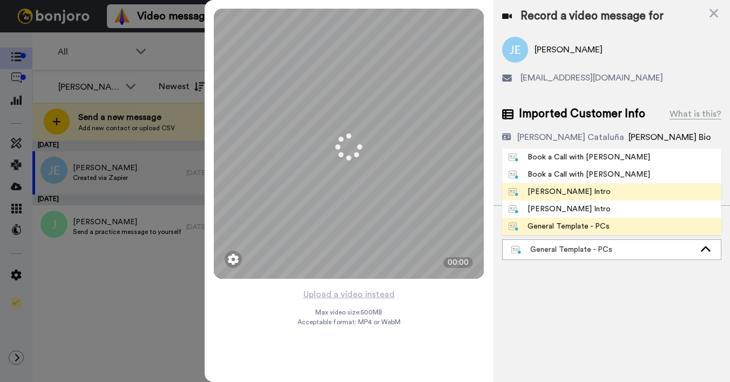
click at [551, 189] on div "[PERSON_NAME] Intro" at bounding box center [560, 191] width 102 height 11
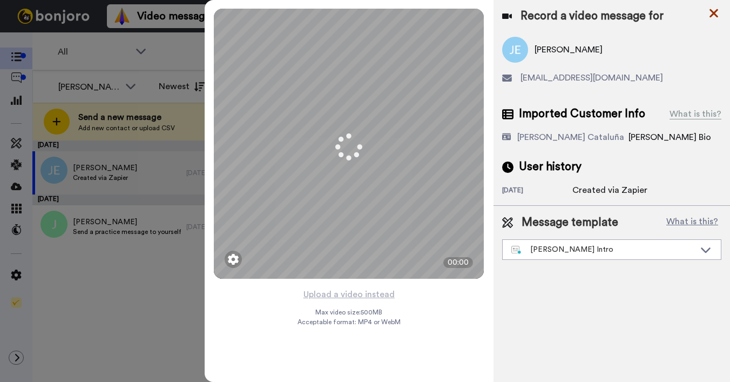
click at [714, 12] on icon at bounding box center [714, 13] width 9 height 9
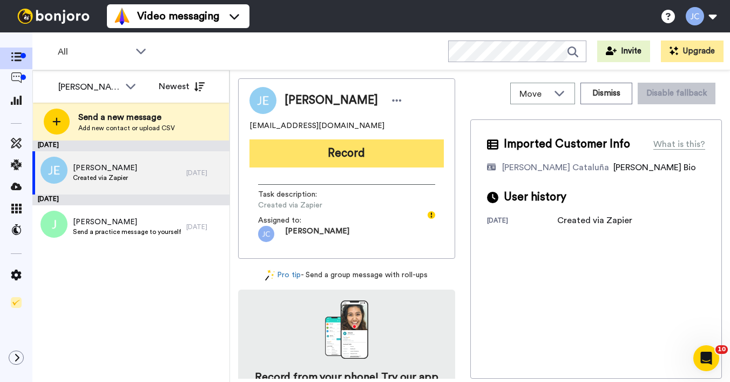
click at [307, 155] on button "Record" at bounding box center [347, 153] width 195 height 28
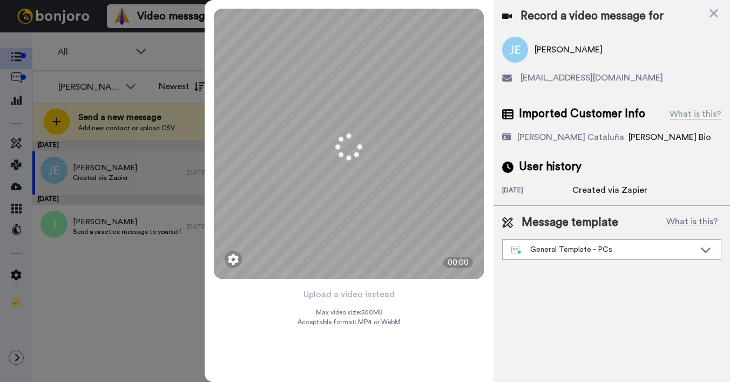
click at [713, 12] on icon at bounding box center [714, 13] width 11 height 14
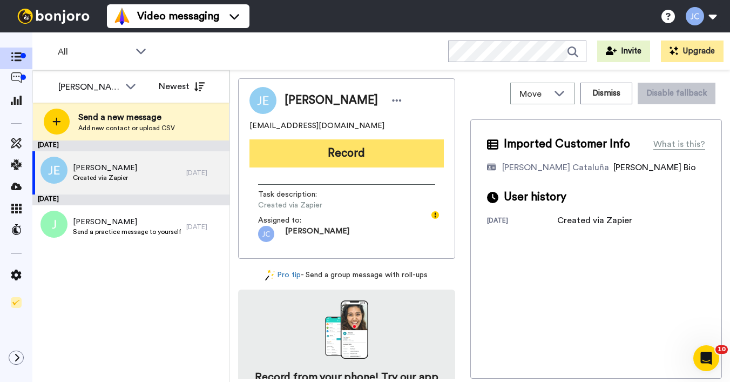
click at [348, 151] on button "Record" at bounding box center [347, 153] width 195 height 28
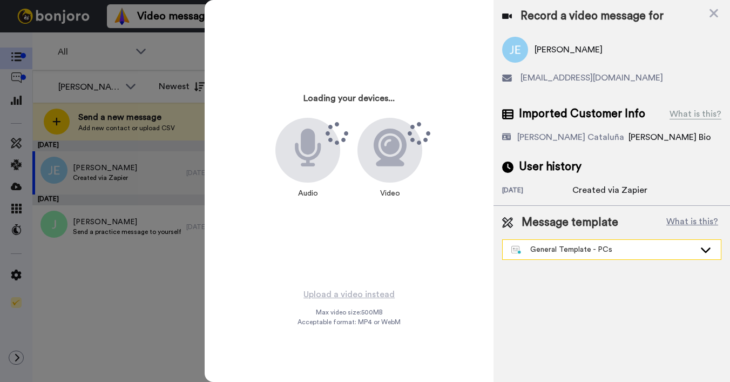
click at [570, 253] on div "General Template - PCs" at bounding box center [604, 249] width 184 height 11
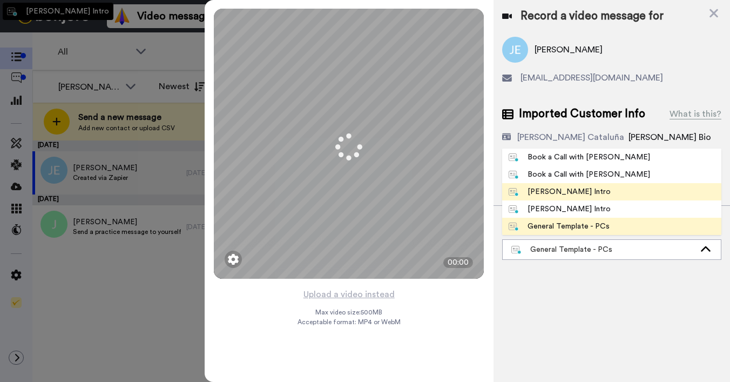
click at [569, 189] on div "[PERSON_NAME] Intro" at bounding box center [560, 191] width 102 height 11
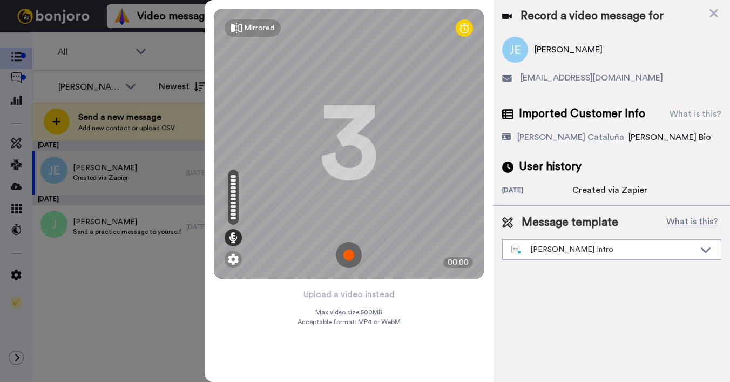
click at [339, 296] on button "Upload a video instead" at bounding box center [349, 294] width 98 height 14
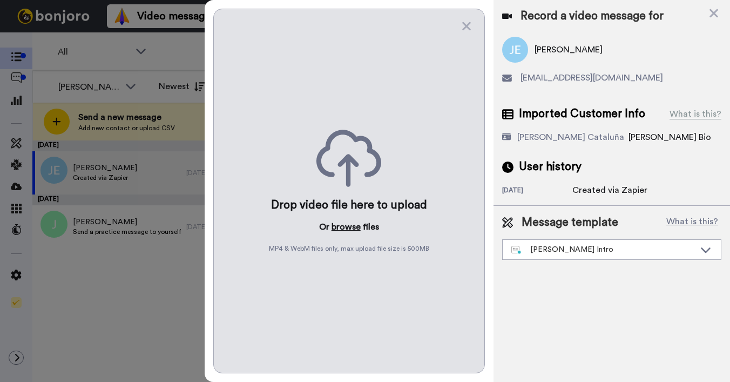
click at [343, 230] on button "browse" at bounding box center [346, 226] width 29 height 13
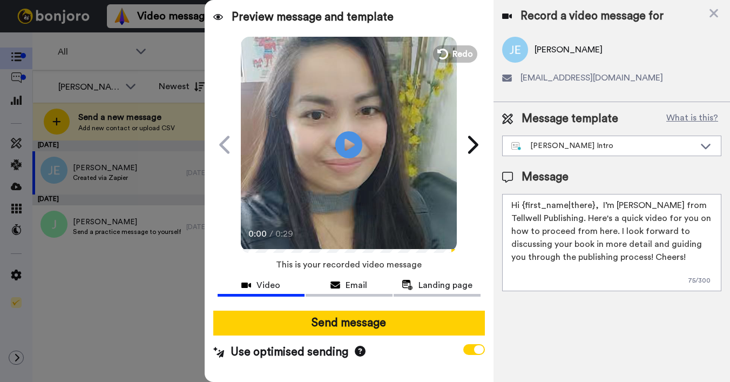
drag, startPoint x: 522, startPoint y: 205, endPoint x: 592, endPoint y: 205, distance: 69.2
click at [592, 205] on textarea "Hi {first_name|there}, I’m Joe from Tellwell Publishing. Here's a quick video f…" at bounding box center [611, 242] width 219 height 97
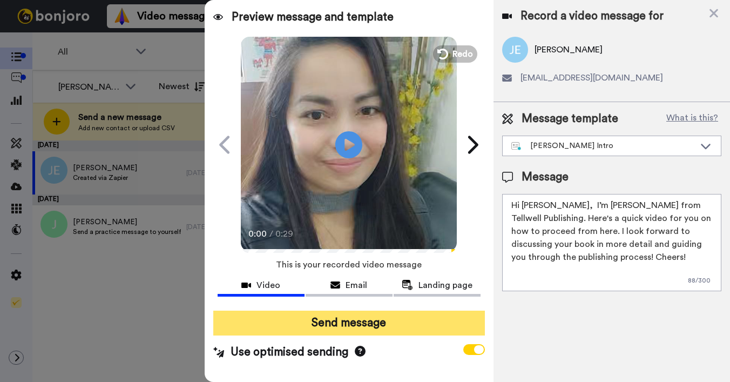
type textarea "Hi Julia, I’m Joe from Tellwell Publishing. Here's a quick video for you on how…"
click at [407, 331] on button "Send message" at bounding box center [349, 323] width 272 height 25
